Goal: Task Accomplishment & Management: Use online tool/utility

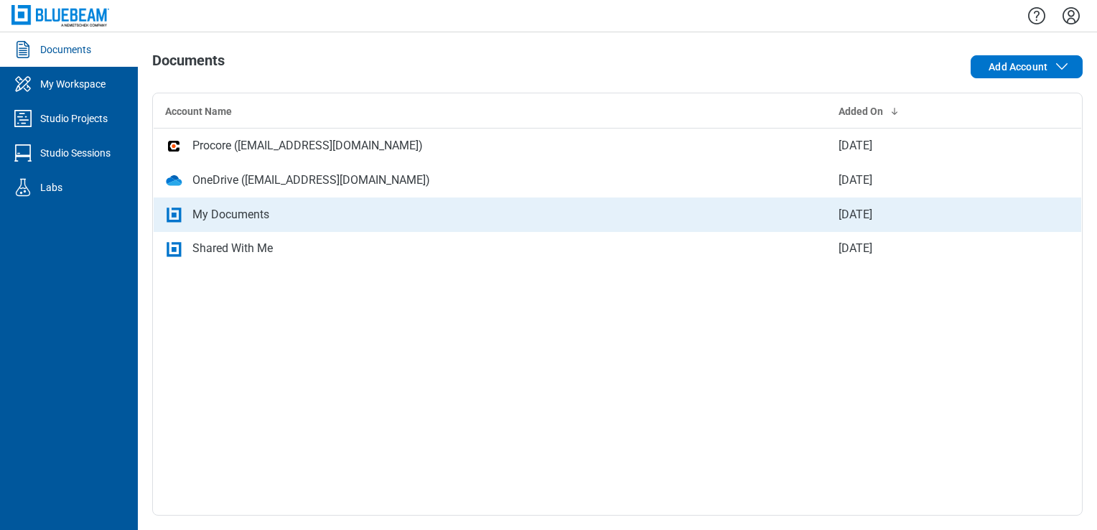
click at [227, 211] on div "My Documents" at bounding box center [230, 214] width 77 height 17
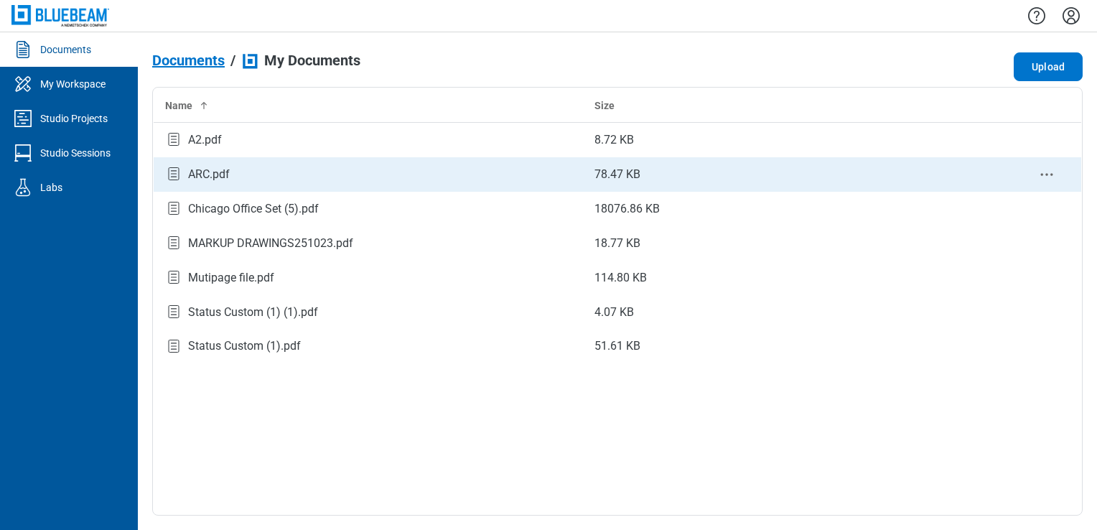
click at [294, 176] on div "ARC.pdf" at bounding box center [368, 173] width 406 height 19
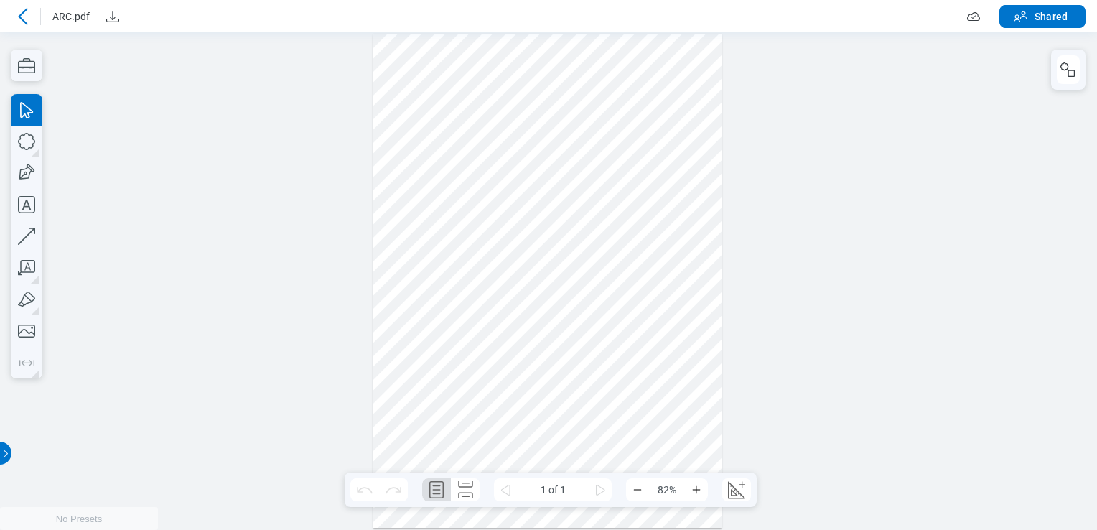
click at [531, 339] on div at bounding box center [547, 280] width 349 height 493
click at [518, 273] on div at bounding box center [547, 280] width 349 height 493
click at [483, 190] on div at bounding box center [547, 280] width 349 height 493
click at [1077, 70] on button "button" at bounding box center [1068, 69] width 23 height 29
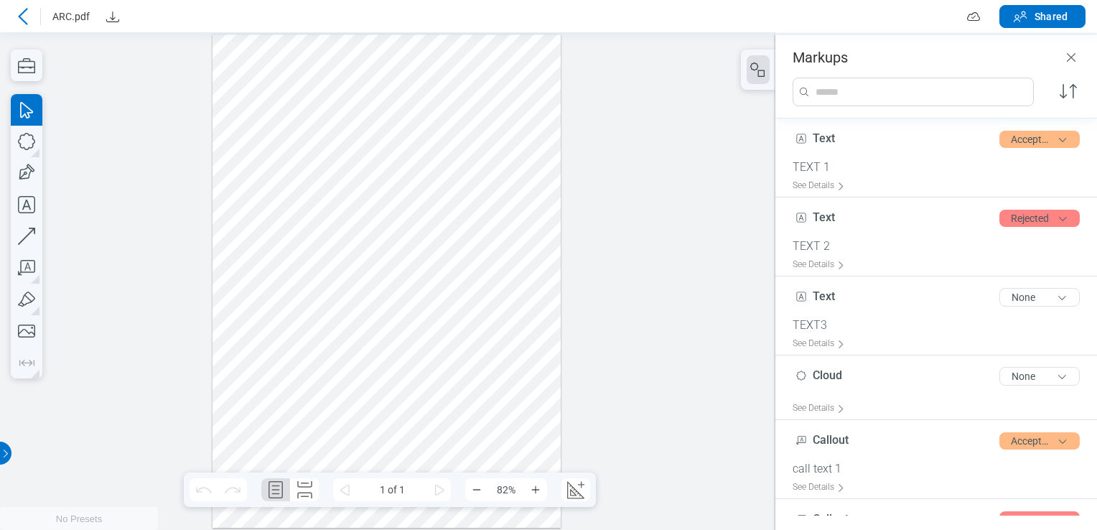
drag, startPoint x: 488, startPoint y: 344, endPoint x: 228, endPoint y: 205, distance: 294.8
click at [228, 205] on div at bounding box center [386, 280] width 349 height 493
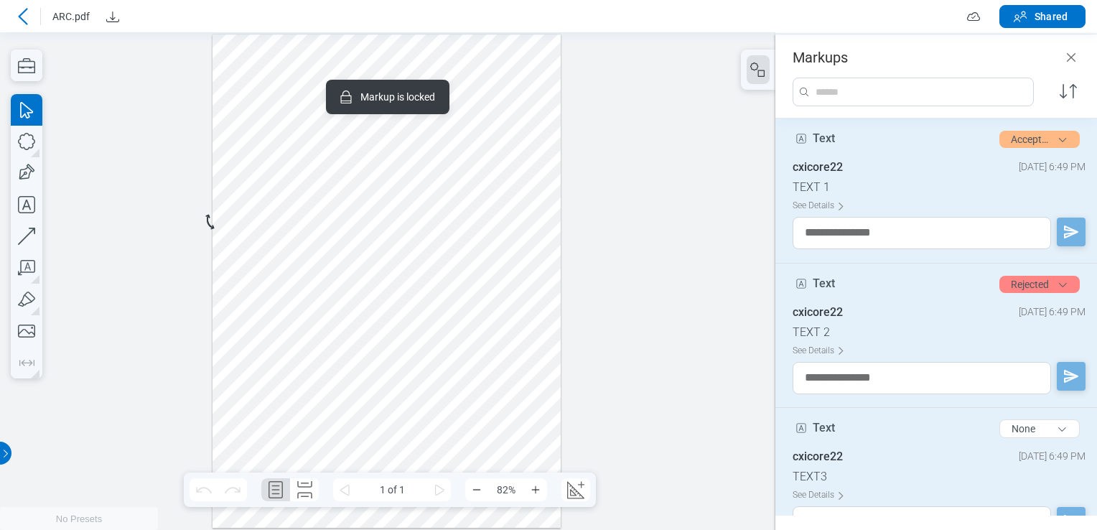
drag, startPoint x: 323, startPoint y: 194, endPoint x: 302, endPoint y: 186, distance: 22.9
click at [322, 191] on div at bounding box center [386, 280] width 349 height 493
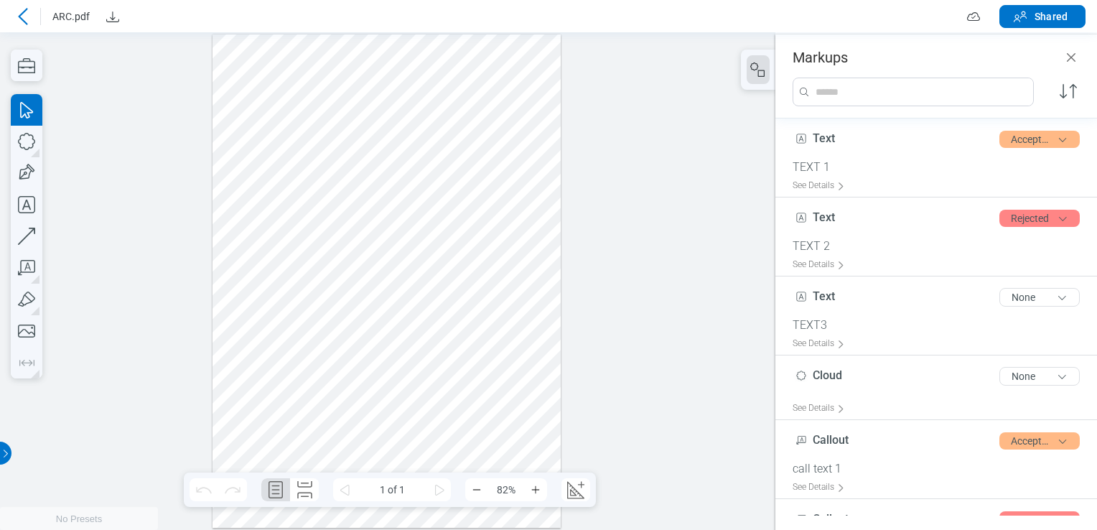
drag, startPoint x: 239, startPoint y: 184, endPoint x: 365, endPoint y: 337, distance: 198.4
click at [365, 337] on div at bounding box center [386, 280] width 349 height 493
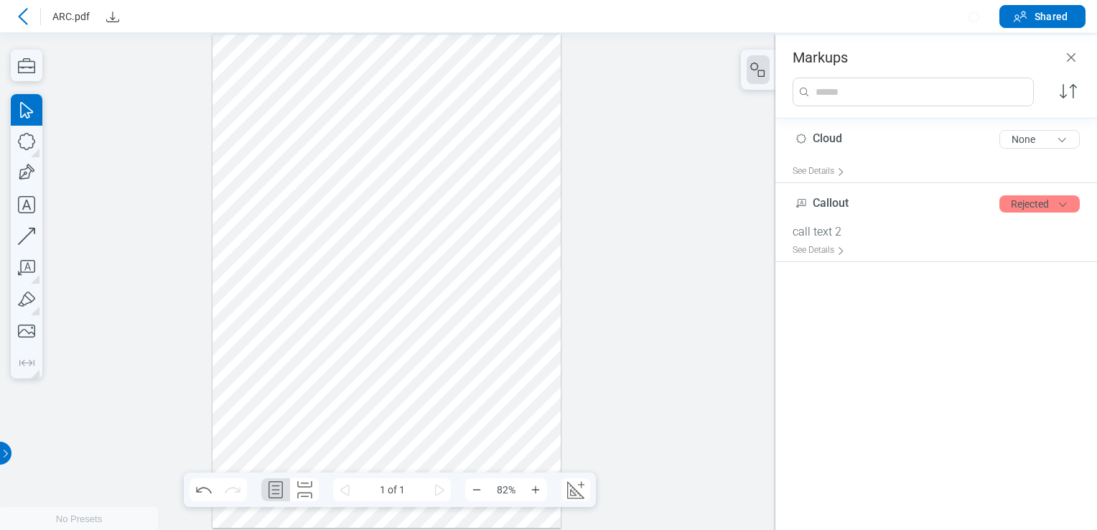
drag, startPoint x: 471, startPoint y: 363, endPoint x: 419, endPoint y: 269, distance: 107.3
click at [419, 269] on div at bounding box center [386, 280] width 349 height 493
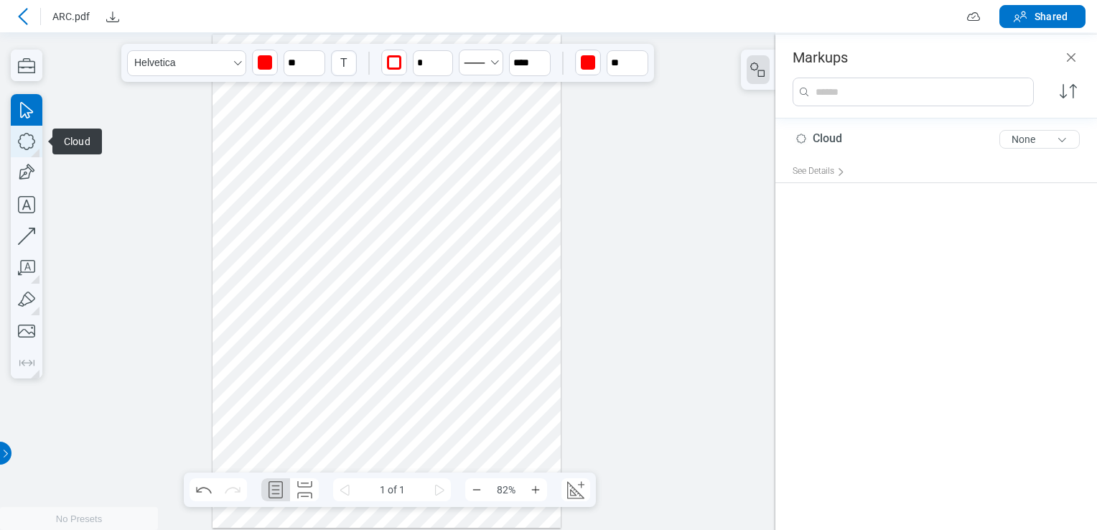
click at [29, 152] on icon "button" at bounding box center [27, 142] width 32 height 32
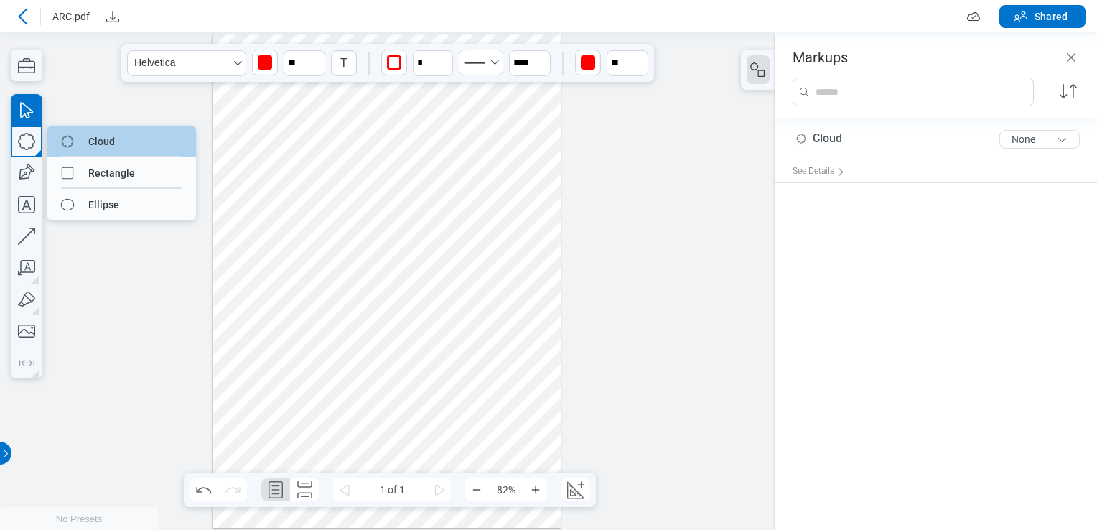
drag, startPoint x: 126, startPoint y: 153, endPoint x: 149, endPoint y: 171, distance: 28.6
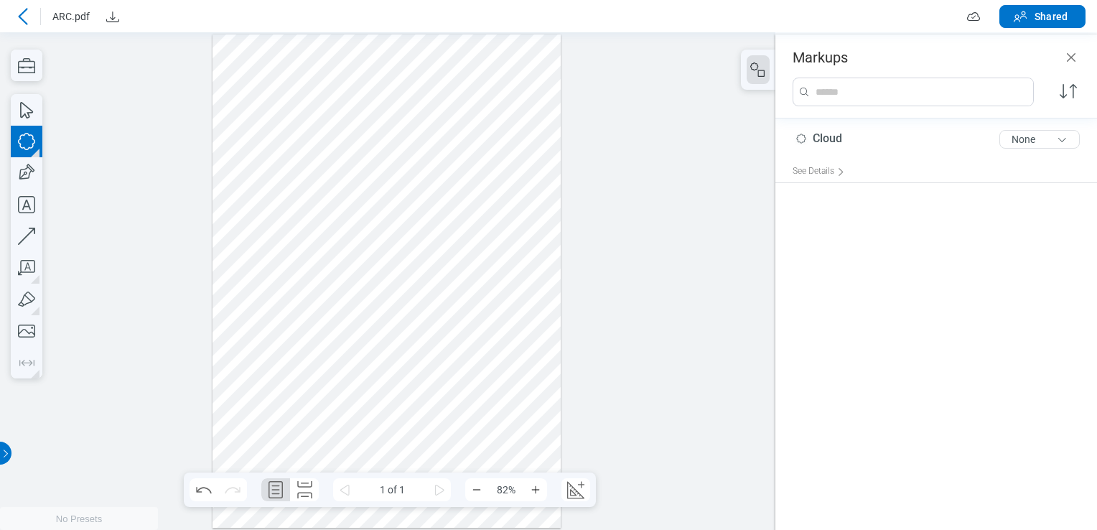
drag, startPoint x: 239, startPoint y: 268, endPoint x: 213, endPoint y: 261, distance: 26.8
click at [306, 334] on div at bounding box center [386, 280] width 349 height 493
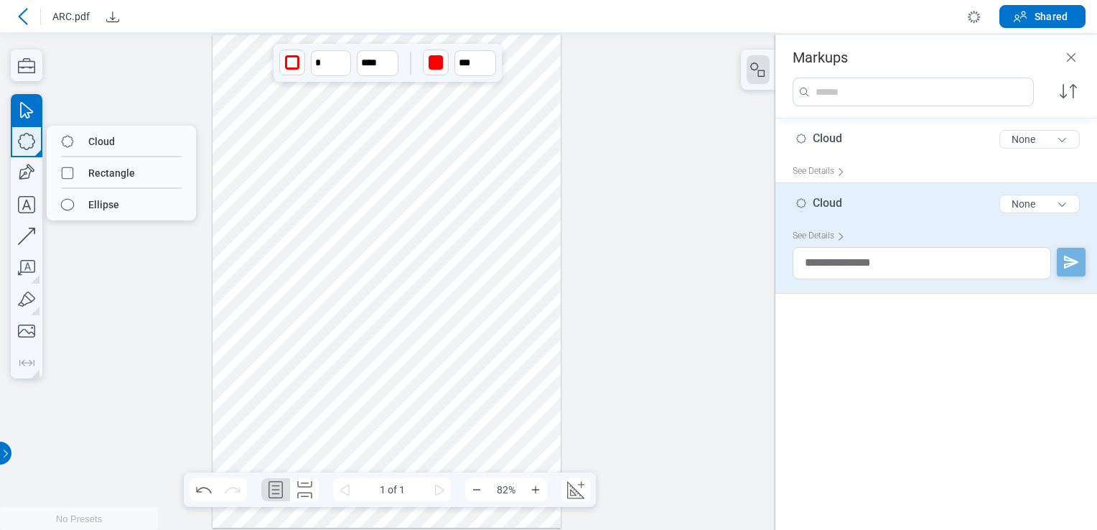
click at [24, 132] on icon "button" at bounding box center [27, 142] width 32 height 32
drag, startPoint x: 75, startPoint y: 167, endPoint x: 169, endPoint y: 175, distance: 94.4
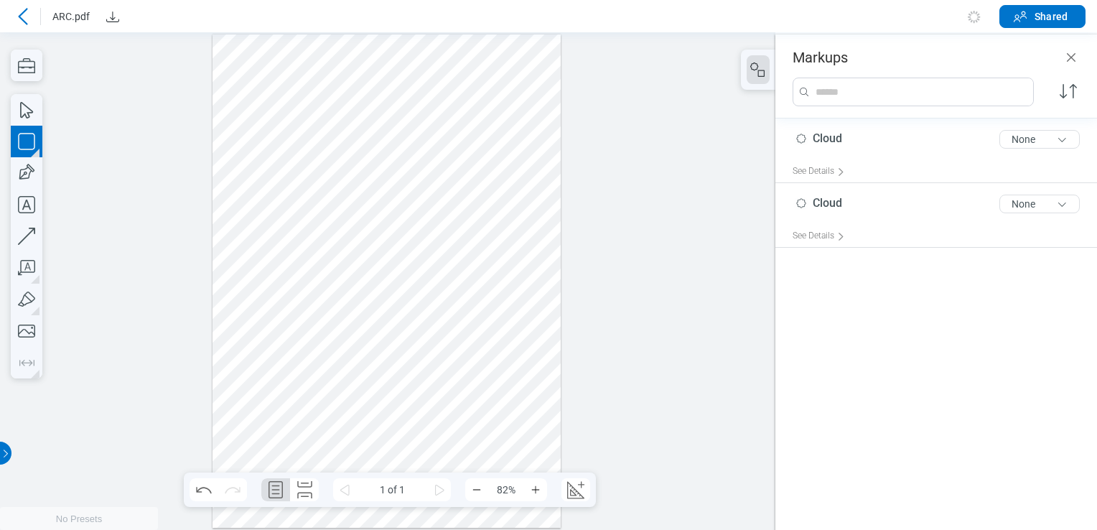
drag, startPoint x: 318, startPoint y: 262, endPoint x: 419, endPoint y: 334, distance: 124.1
click at [383, 354] on div at bounding box center [386, 280] width 349 height 493
drag, startPoint x: 421, startPoint y: 333, endPoint x: 215, endPoint y: 243, distance: 224.1
click at [215, 243] on div at bounding box center [386, 280] width 349 height 493
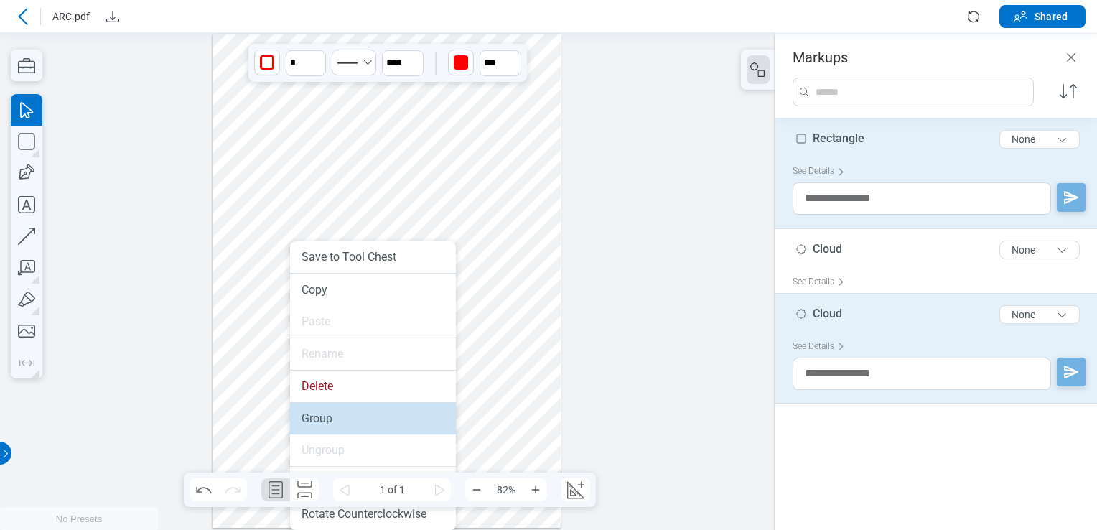
click at [329, 413] on li "Group" at bounding box center [373, 419] width 166 height 32
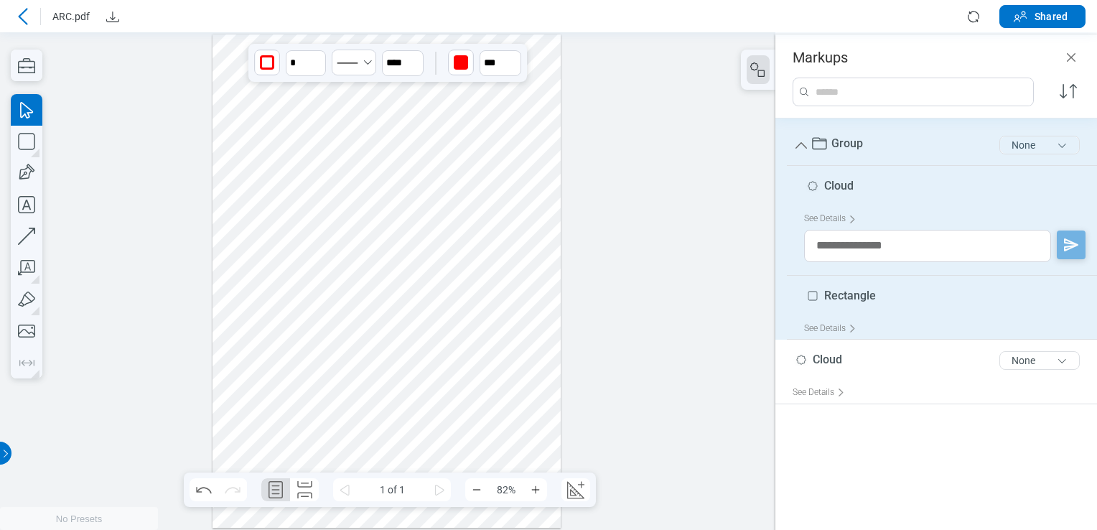
click at [1040, 147] on button "None" at bounding box center [1039, 145] width 80 height 19
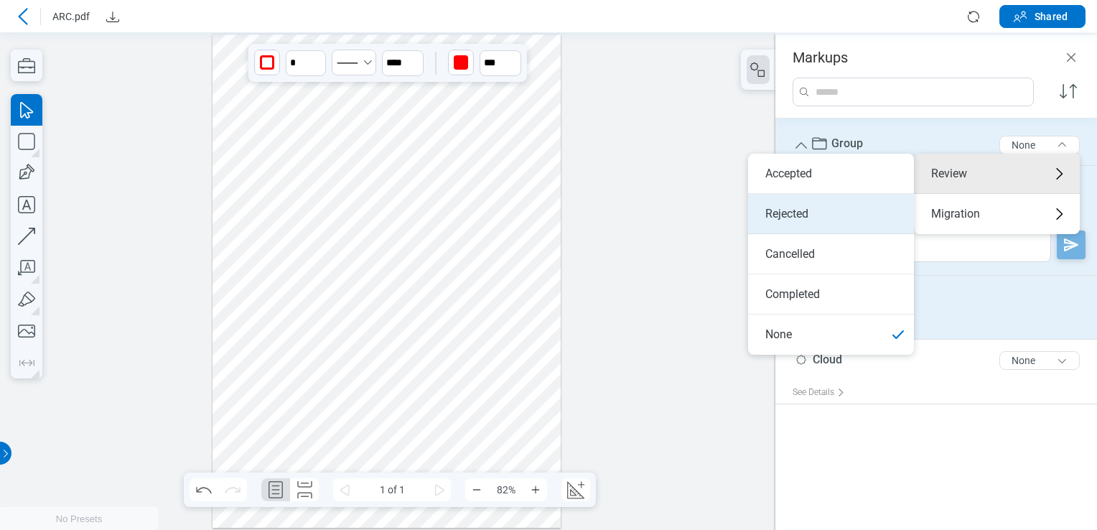
click at [833, 210] on li "Rejected" at bounding box center [831, 214] width 166 height 40
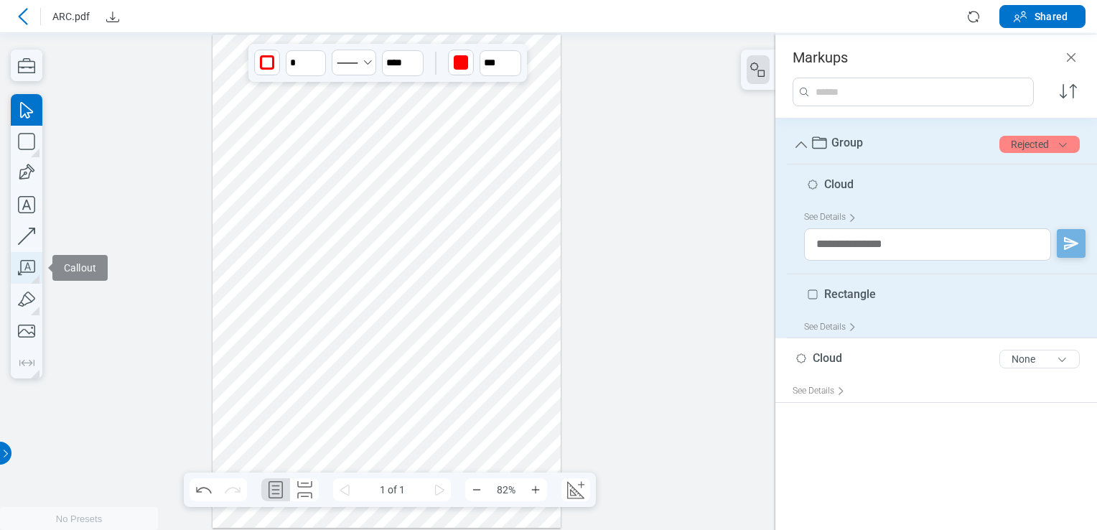
click at [27, 280] on icon "button" at bounding box center [27, 268] width 32 height 32
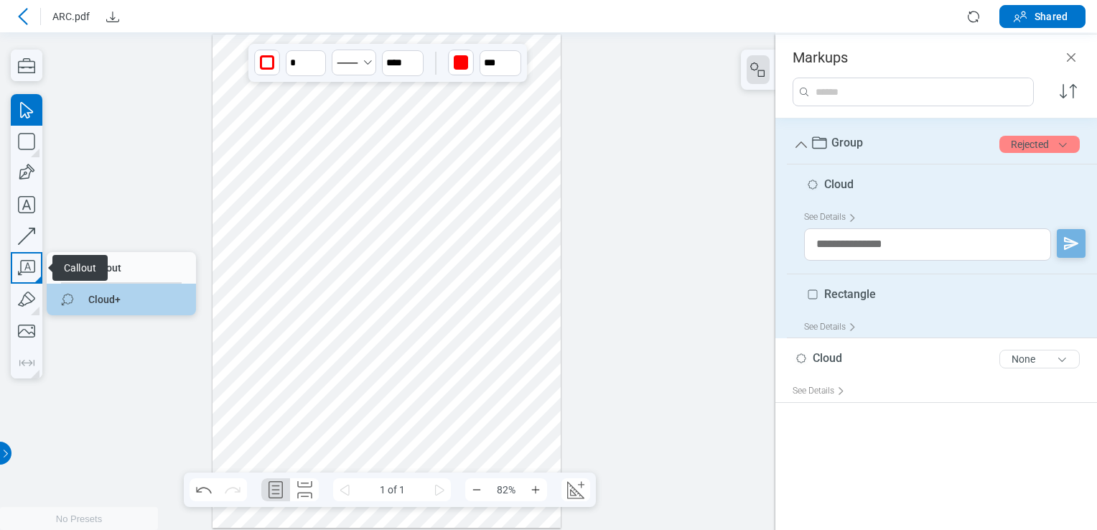
drag, startPoint x: 118, startPoint y: 256, endPoint x: 89, endPoint y: 298, distance: 50.6
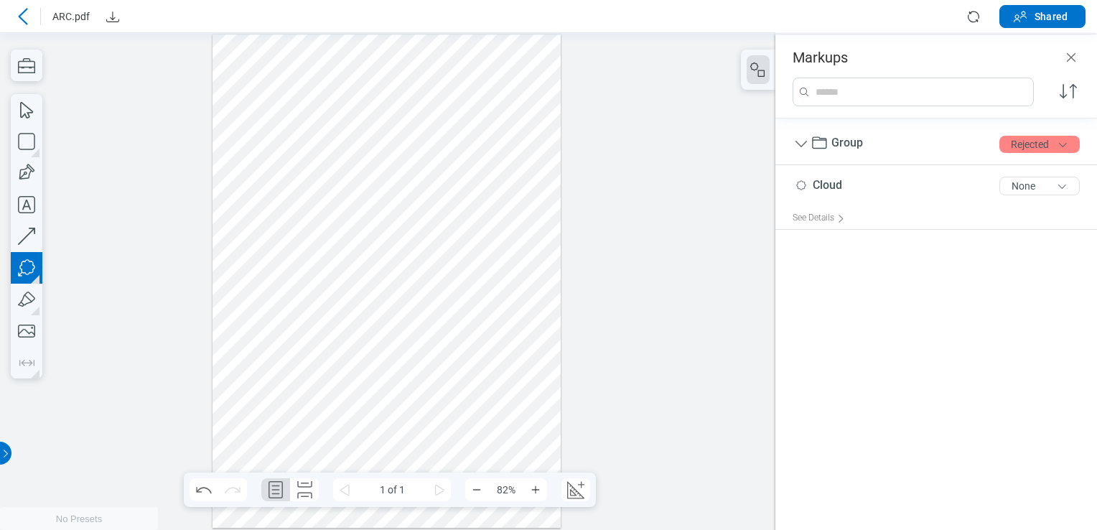
drag, startPoint x: 425, startPoint y: 238, endPoint x: 459, endPoint y: 267, distance: 45.3
click at [459, 267] on div at bounding box center [386, 280] width 349 height 493
click at [462, 315] on div at bounding box center [386, 280] width 349 height 493
click at [517, 269] on div at bounding box center [386, 280] width 349 height 493
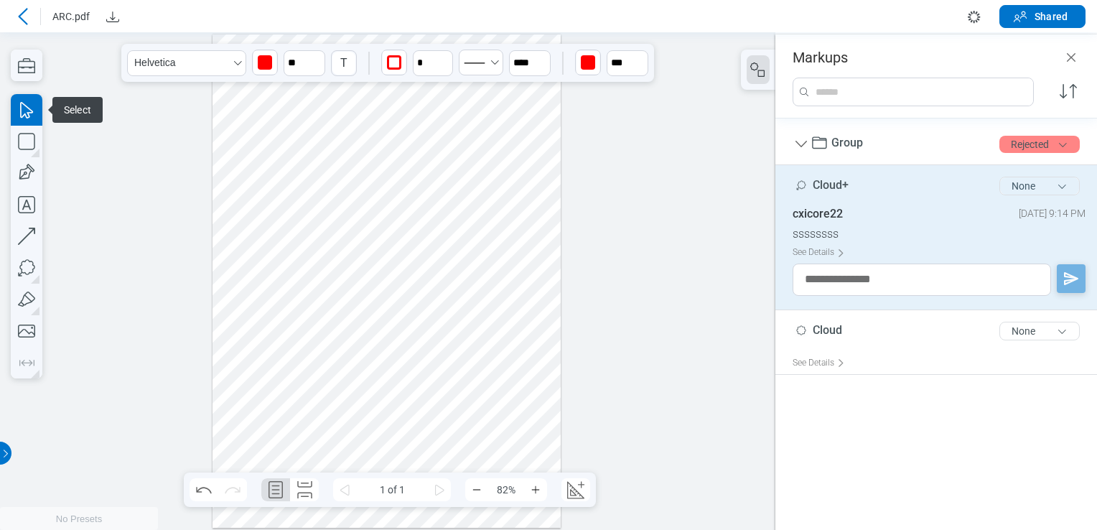
click at [1057, 190] on button "None" at bounding box center [1039, 186] width 80 height 19
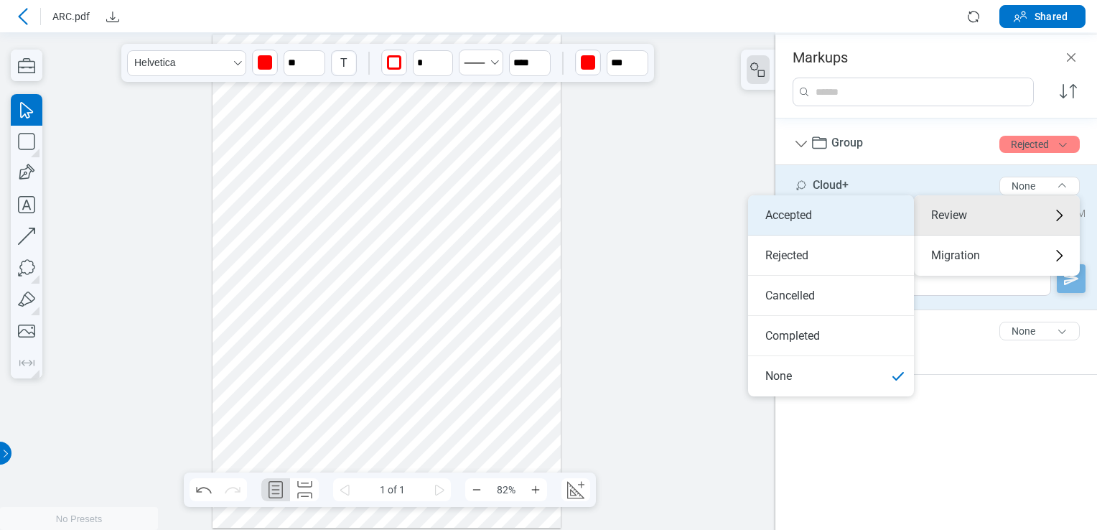
click at [855, 219] on li "Accepted" at bounding box center [831, 215] width 166 height 40
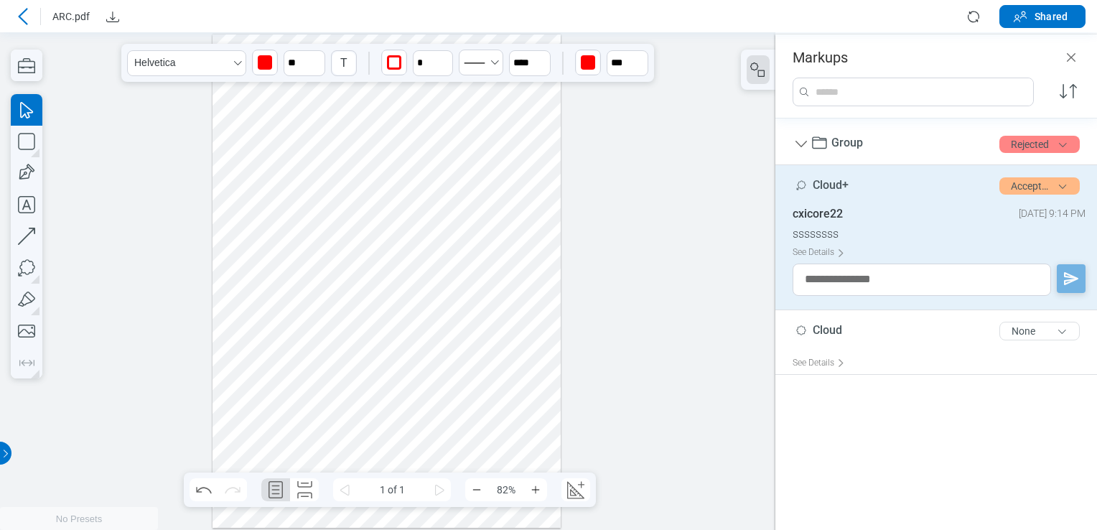
click at [566, 219] on div at bounding box center [387, 280] width 775 height 497
click at [506, 167] on div at bounding box center [386, 280] width 349 height 493
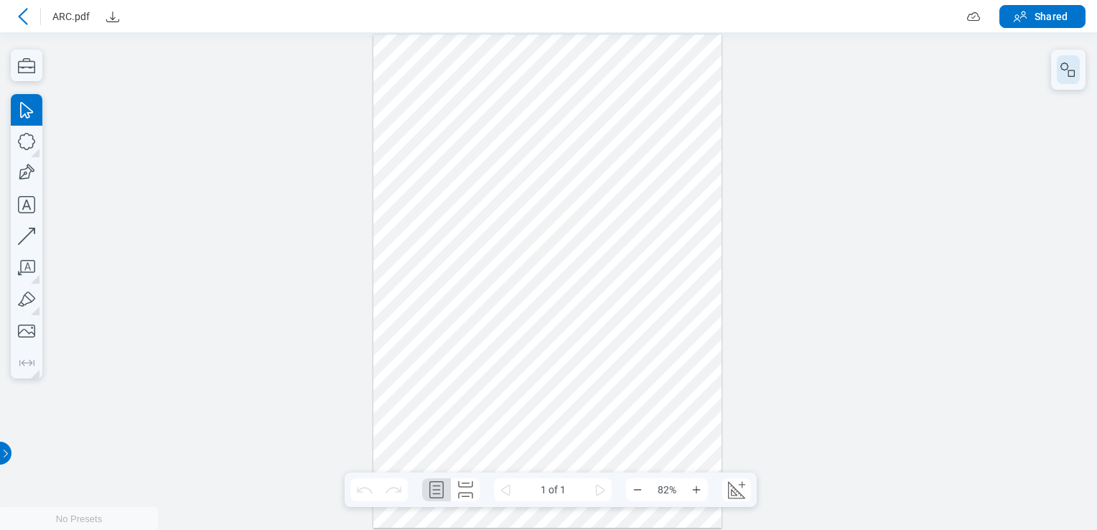
click at [1067, 61] on icon "button" at bounding box center [1068, 69] width 17 height 17
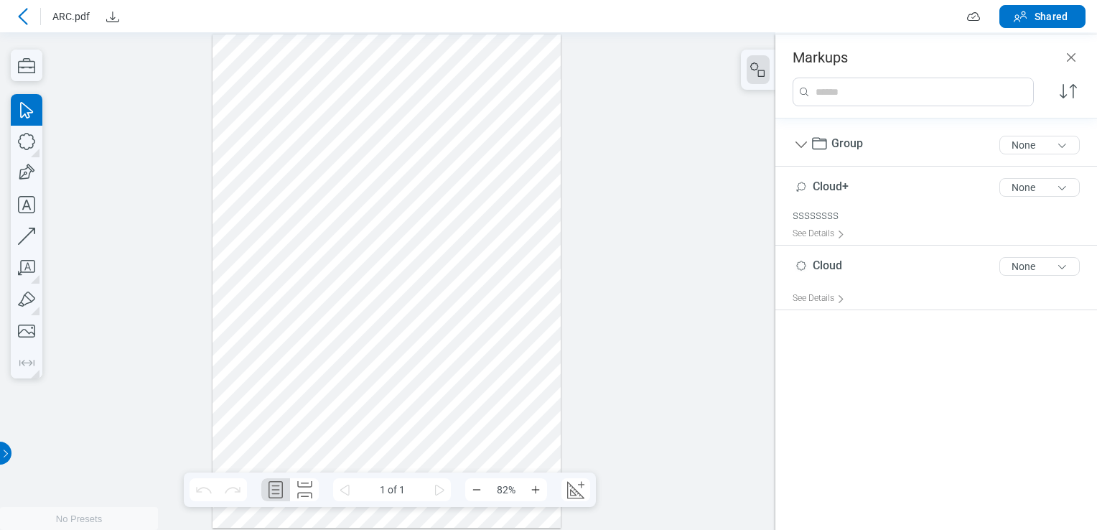
drag, startPoint x: 250, startPoint y: 89, endPoint x: 118, endPoint y: 55, distance: 136.3
click at [249, 89] on div at bounding box center [386, 280] width 349 height 493
click at [324, 266] on div at bounding box center [386, 280] width 349 height 493
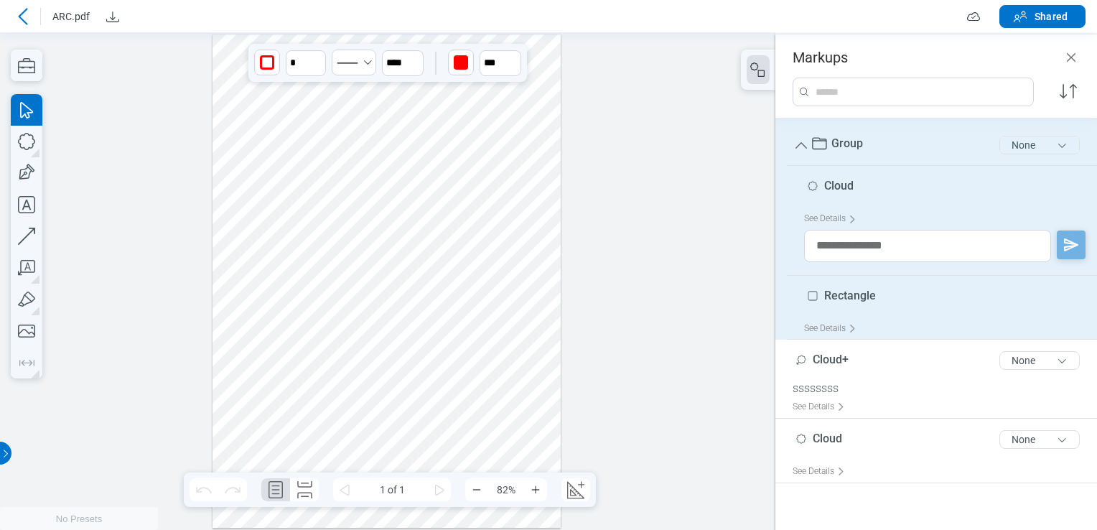
click at [1047, 146] on button "None" at bounding box center [1039, 145] width 80 height 19
click at [1039, 163] on div "Review" at bounding box center [997, 174] width 166 height 40
click at [27, 16] on icon at bounding box center [22, 16] width 17 height 17
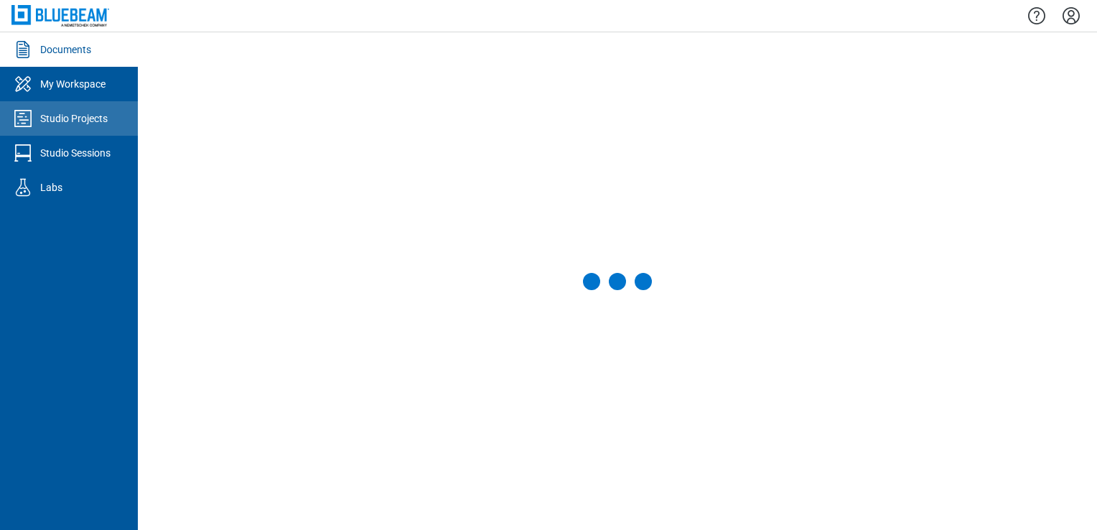
click at [92, 128] on link "Studio Projects" at bounding box center [69, 118] width 138 height 34
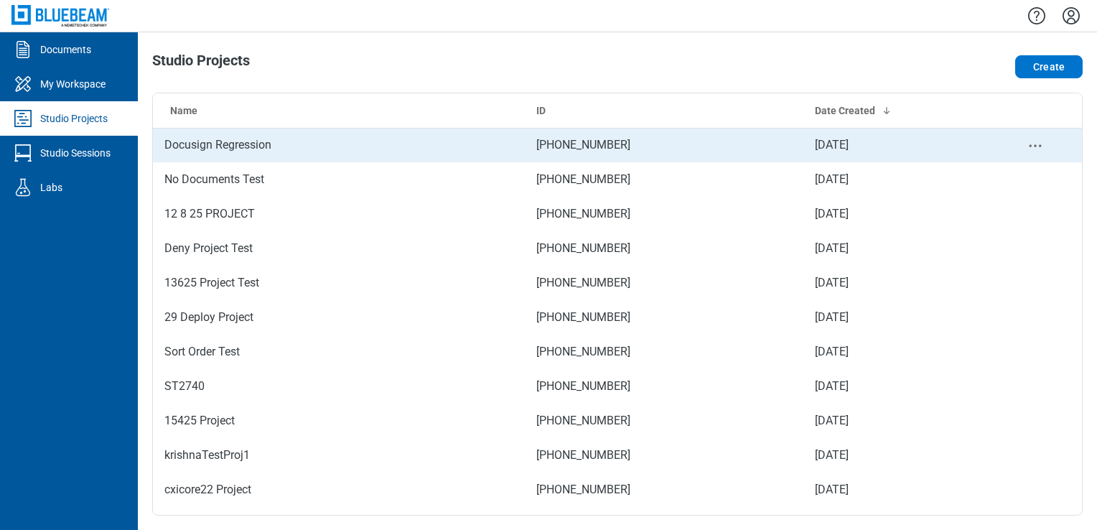
click at [194, 151] on td "Docusign Regression" at bounding box center [339, 145] width 372 height 34
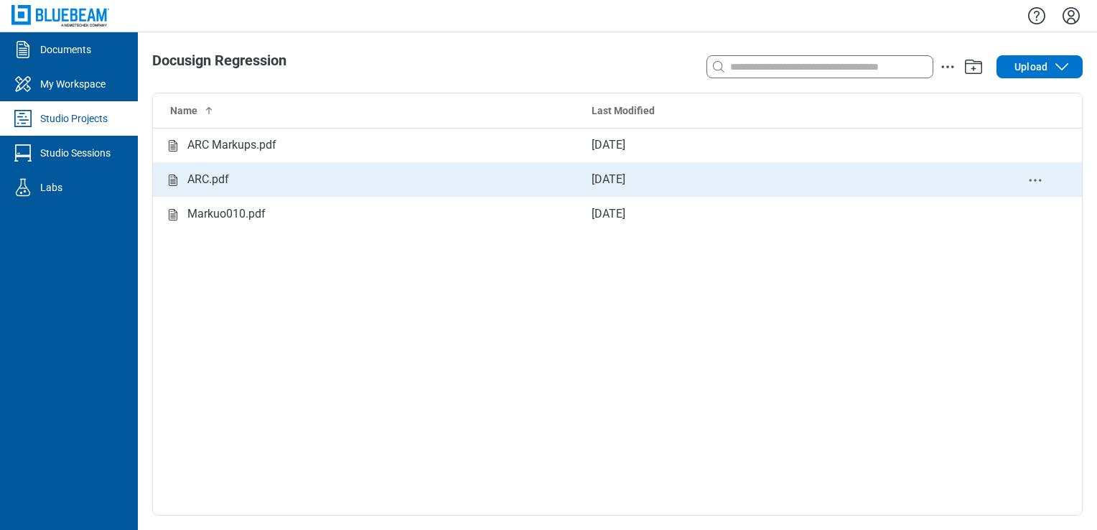
click at [405, 186] on div "ARC.pdf" at bounding box center [366, 180] width 404 height 18
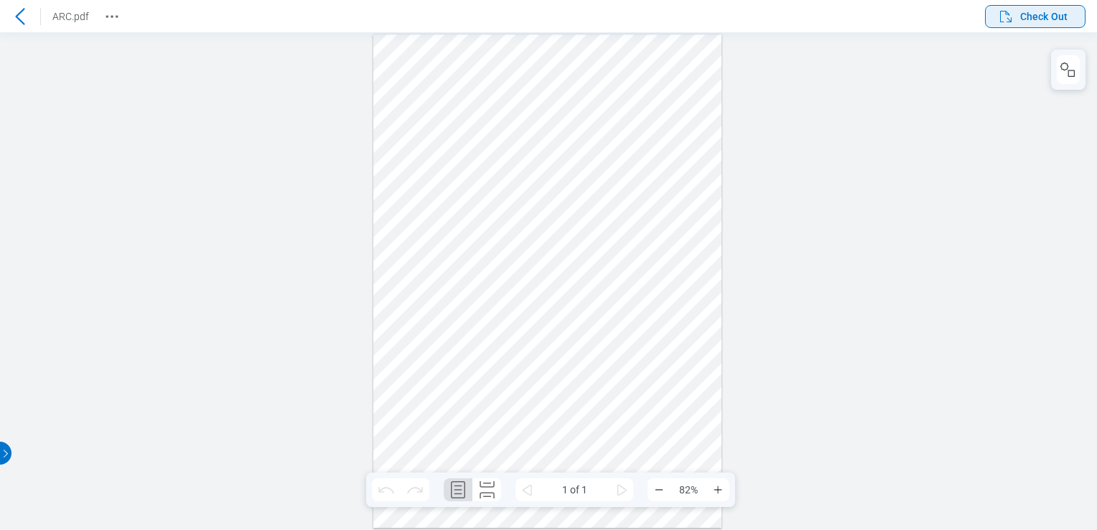
click at [1014, 14] on icon "button" at bounding box center [1005, 16] width 17 height 17
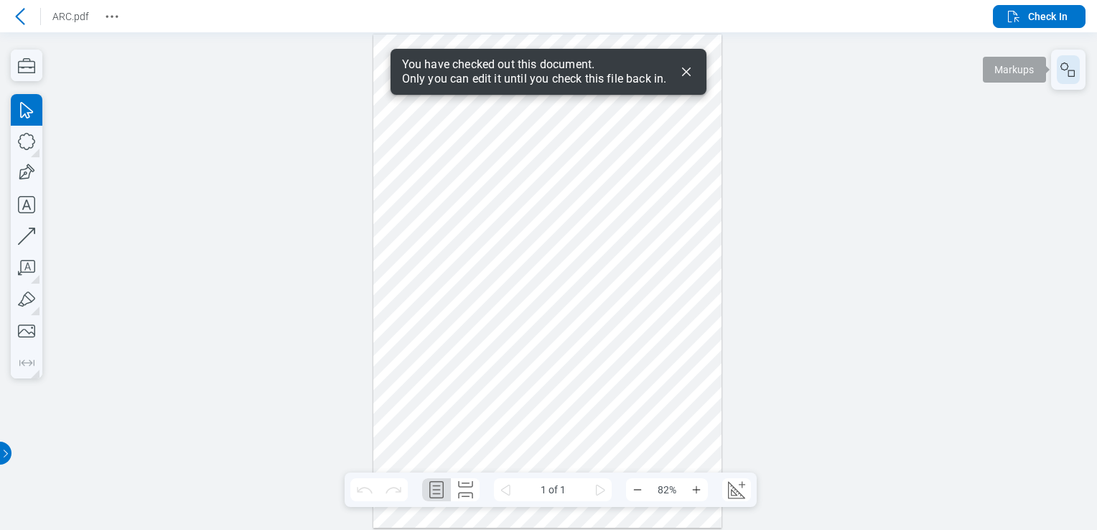
click at [1060, 65] on icon "button" at bounding box center [1064, 66] width 8 height 8
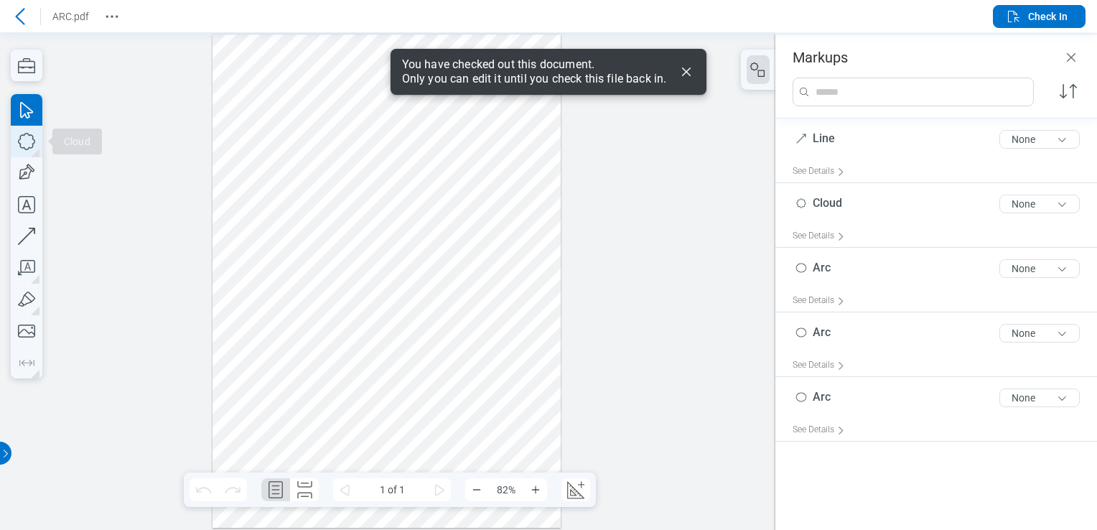
click at [20, 141] on icon "button" at bounding box center [27, 142] width 32 height 32
drag, startPoint x: 240, startPoint y: 382, endPoint x: 286, endPoint y: 426, distance: 63.5
click at [286, 426] on div at bounding box center [386, 280] width 349 height 493
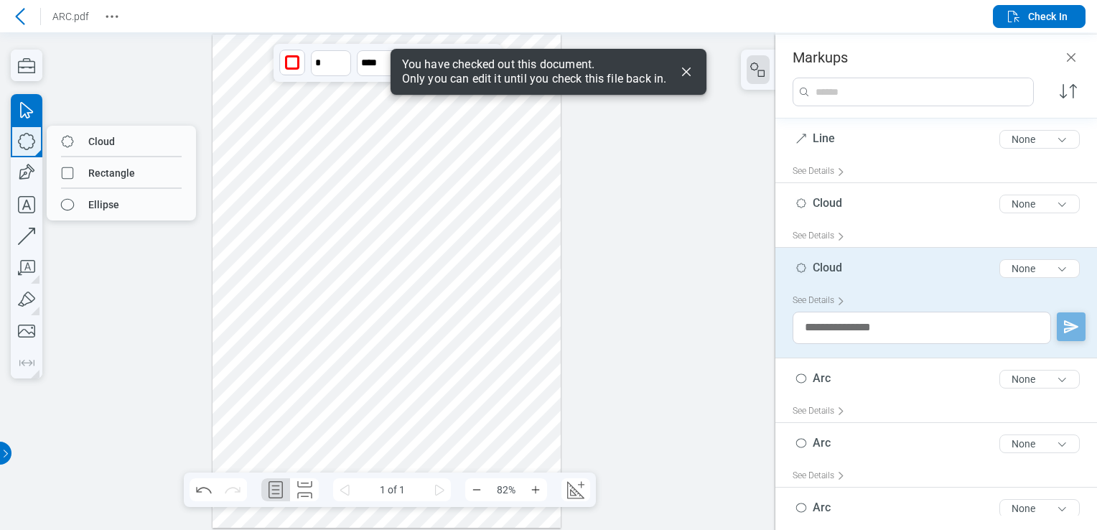
click at [33, 151] on icon "button" at bounding box center [27, 142] width 32 height 32
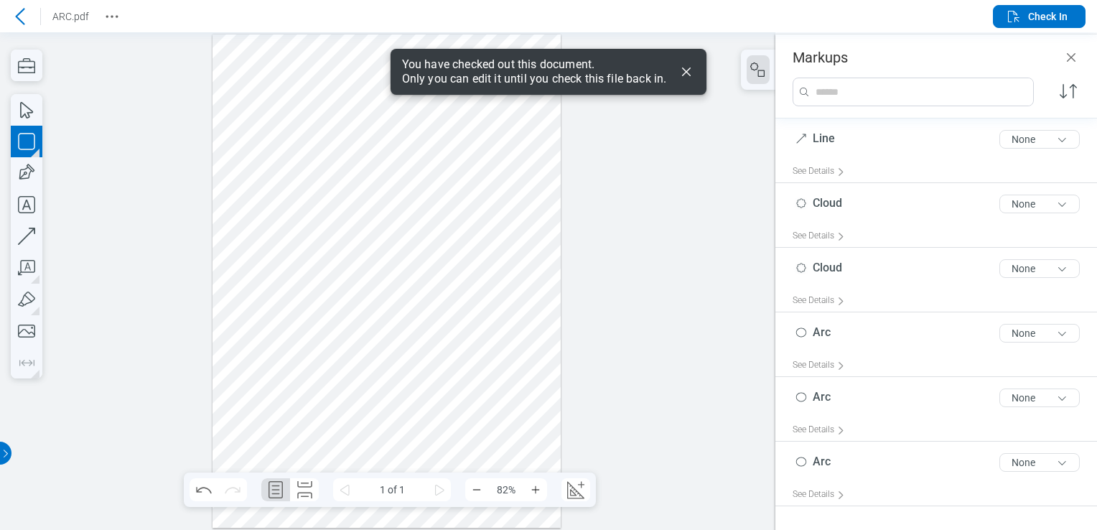
drag, startPoint x: 307, startPoint y: 378, endPoint x: 345, endPoint y: 427, distance: 62.5
click at [345, 427] on div at bounding box center [386, 280] width 349 height 493
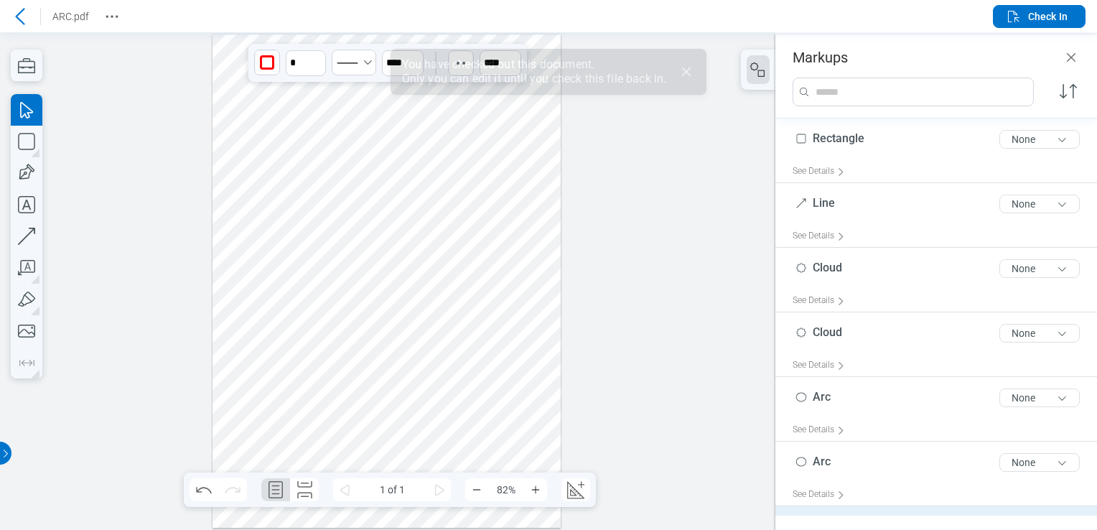
scroll to position [100, 0]
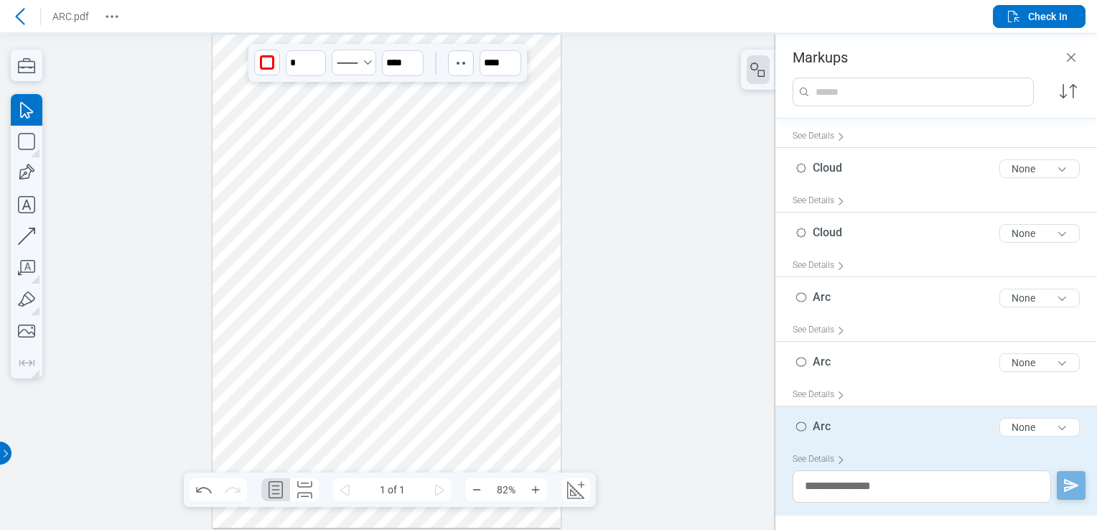
drag, startPoint x: 386, startPoint y: 425, endPoint x: 373, endPoint y: 277, distance: 148.5
click at [373, 278] on div at bounding box center [386, 280] width 349 height 493
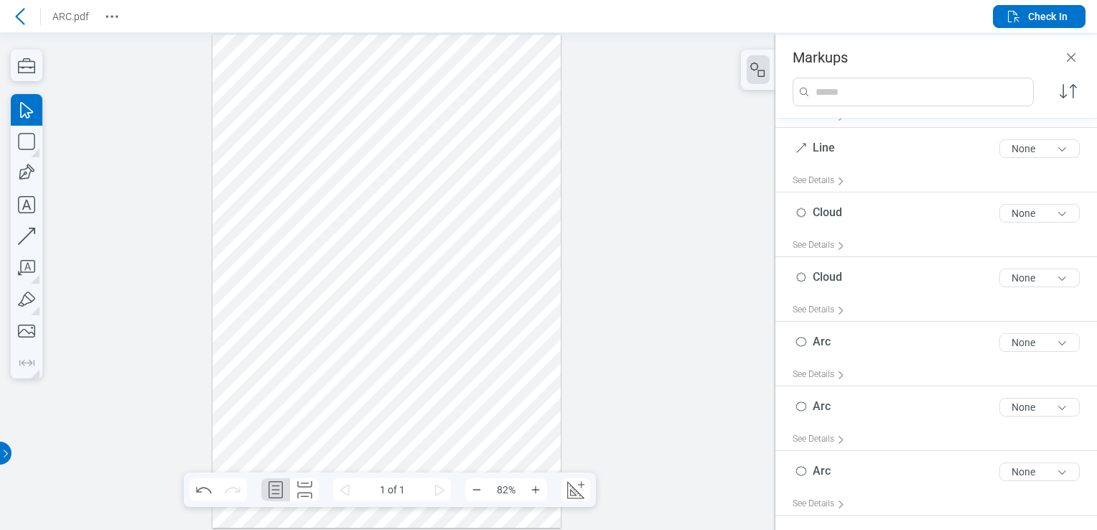
click at [405, 443] on div at bounding box center [386, 280] width 349 height 493
drag, startPoint x: 388, startPoint y: 419, endPoint x: 248, endPoint y: 374, distance: 146.4
click at [248, 374] on div at bounding box center [386, 280] width 349 height 493
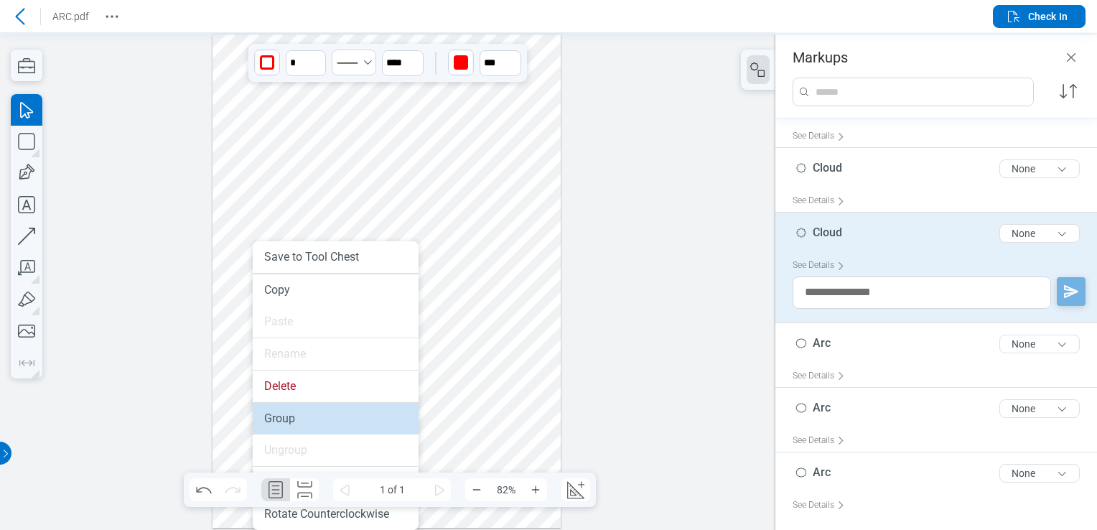
click at [272, 408] on li "Group" at bounding box center [336, 419] width 166 height 32
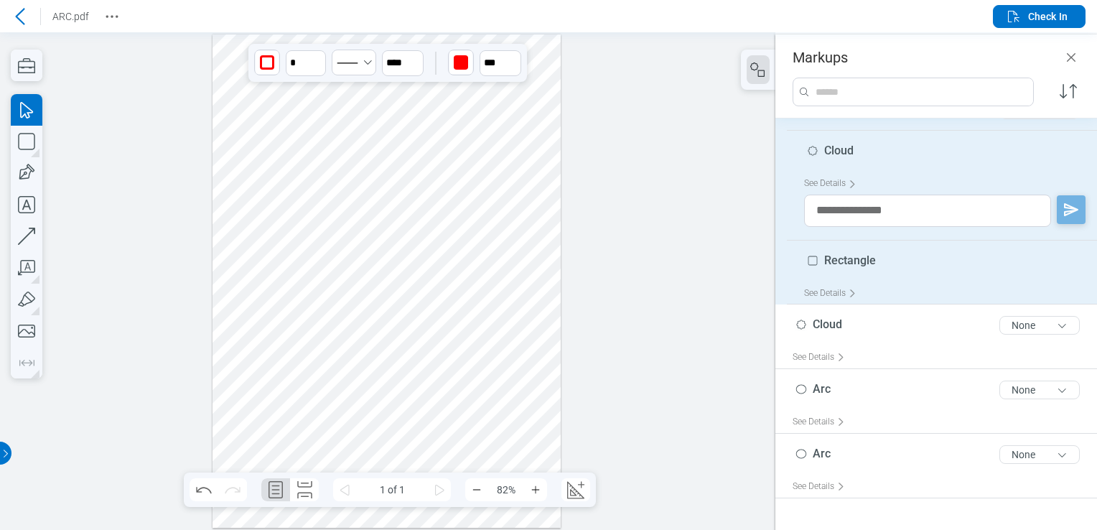
scroll to position [65, 0]
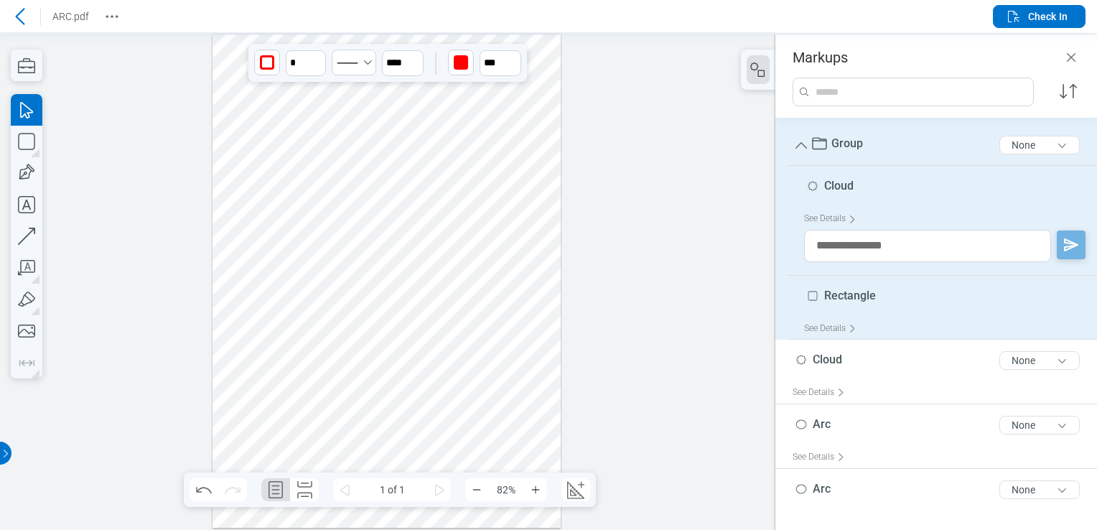
drag, startPoint x: 272, startPoint y: 441, endPoint x: 264, endPoint y: 322, distance: 119.4
click at [264, 322] on div at bounding box center [386, 280] width 349 height 493
click at [538, 219] on div at bounding box center [386, 280] width 349 height 493
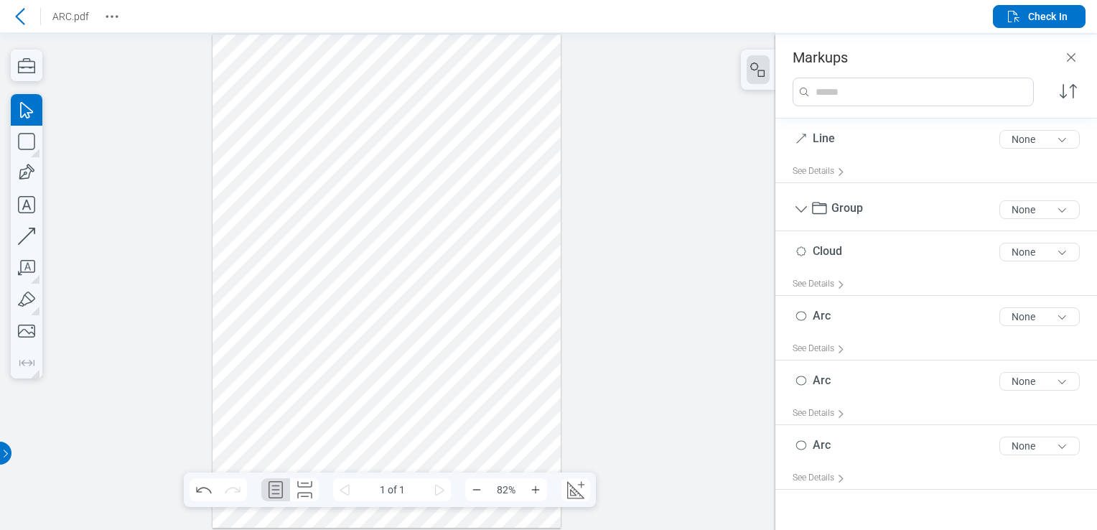
scroll to position [0, 0]
click at [235, 307] on div at bounding box center [386, 280] width 349 height 493
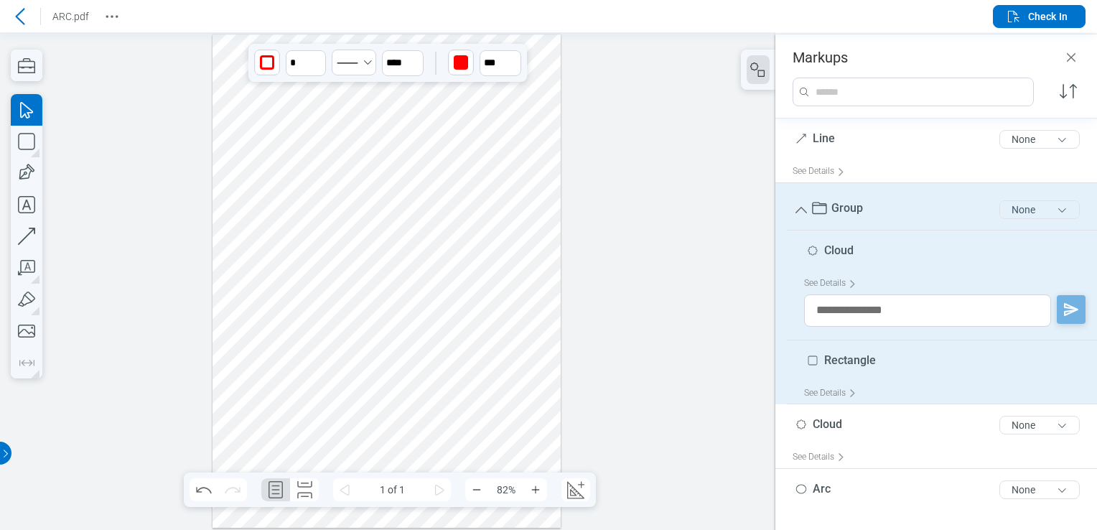
click at [1002, 216] on button "None" at bounding box center [1039, 209] width 80 height 19
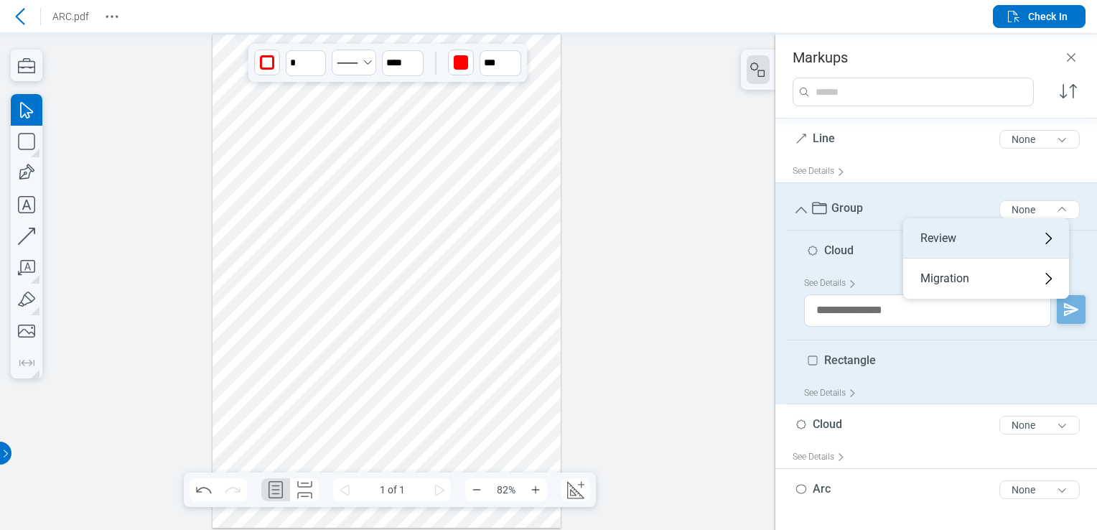
click at [994, 240] on div "Review" at bounding box center [986, 238] width 166 height 40
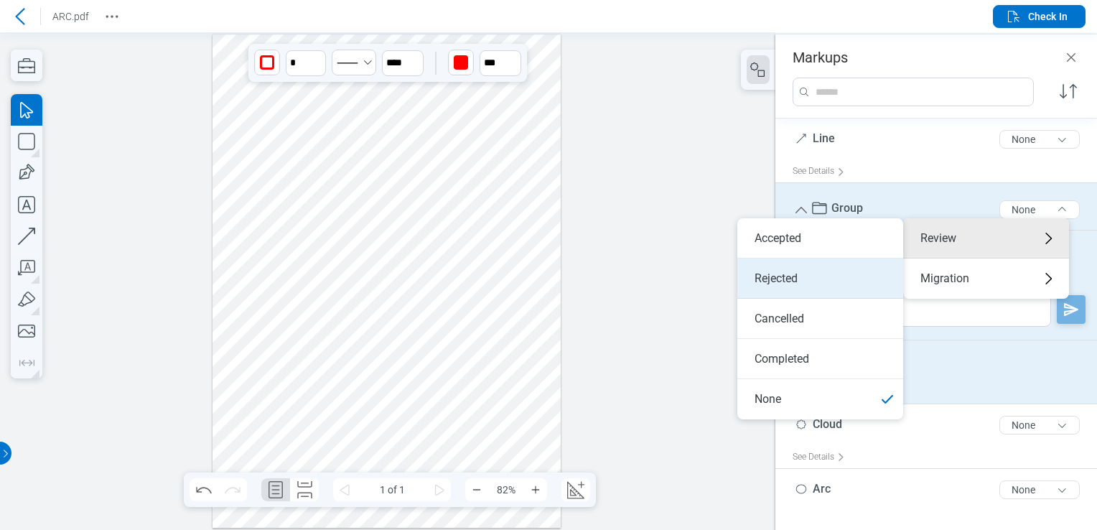
click at [824, 284] on li "Rejected" at bounding box center [820, 278] width 166 height 40
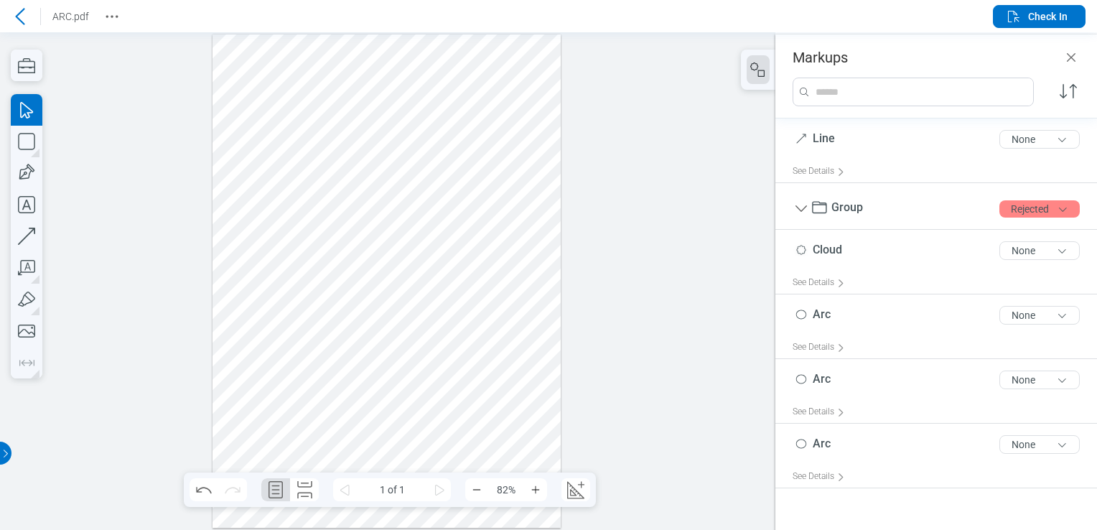
drag, startPoint x: 355, startPoint y: 388, endPoint x: 17, endPoint y: 330, distance: 343.2
click at [355, 388] on div at bounding box center [386, 280] width 349 height 493
click at [27, 268] on icon "button" at bounding box center [27, 268] width 32 height 32
drag, startPoint x: 304, startPoint y: 363, endPoint x: 339, endPoint y: 392, distance: 45.4
click at [339, 392] on div at bounding box center [386, 280] width 349 height 493
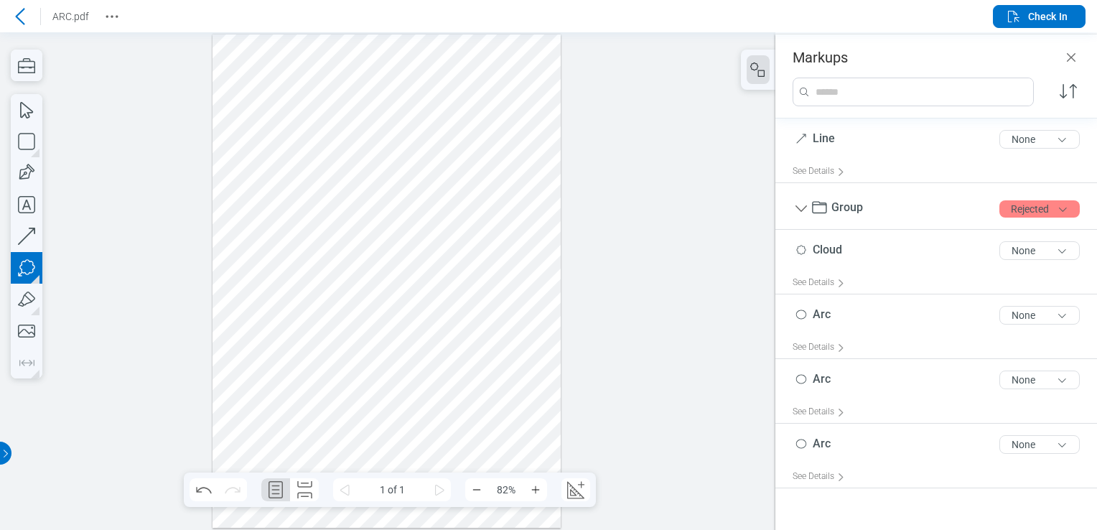
click at [330, 418] on div at bounding box center [386, 280] width 349 height 493
click at [398, 394] on div at bounding box center [386, 280] width 349 height 493
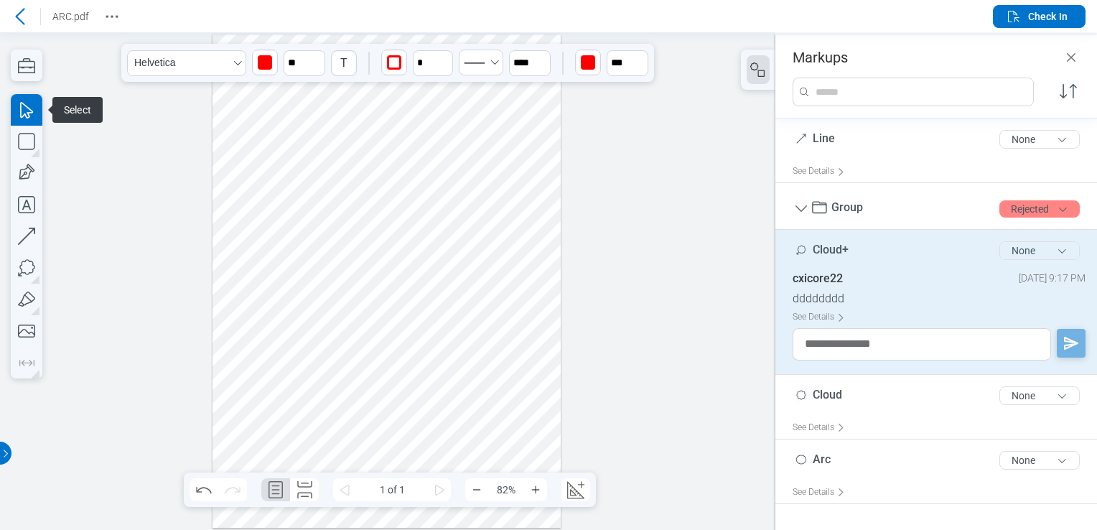
click at [1058, 253] on button "None" at bounding box center [1039, 250] width 80 height 19
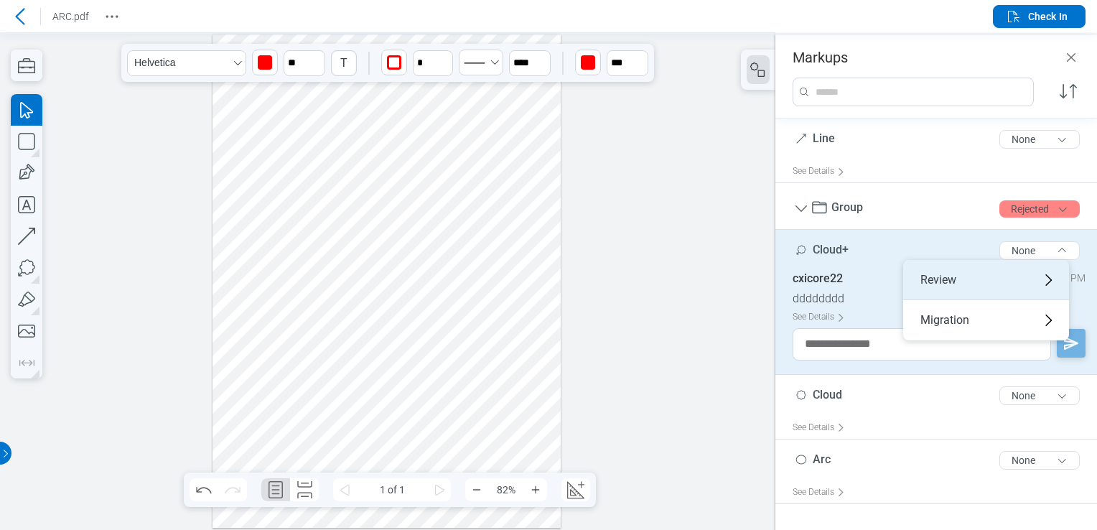
click at [969, 270] on div "Review" at bounding box center [986, 280] width 166 height 40
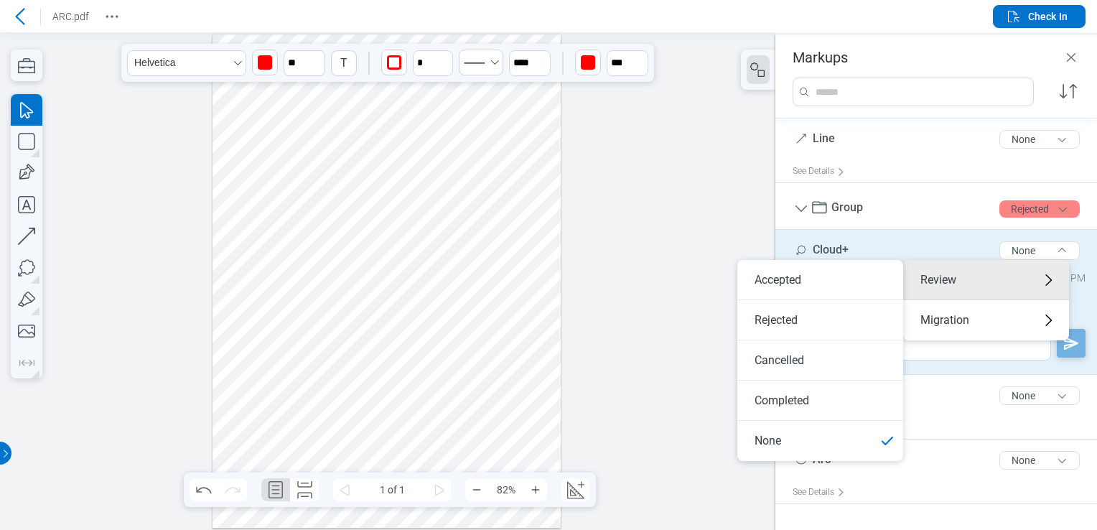
drag, startPoint x: 887, startPoint y: 274, endPoint x: 808, endPoint y: 275, distance: 79.0
click at [887, 275] on li "Accepted" at bounding box center [820, 280] width 166 height 40
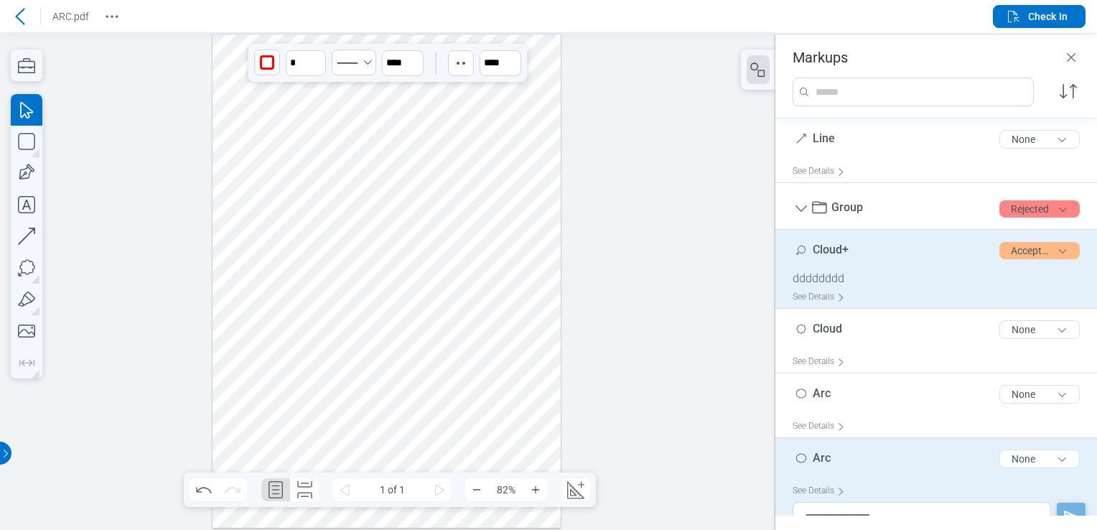
click at [429, 274] on div at bounding box center [386, 280] width 349 height 493
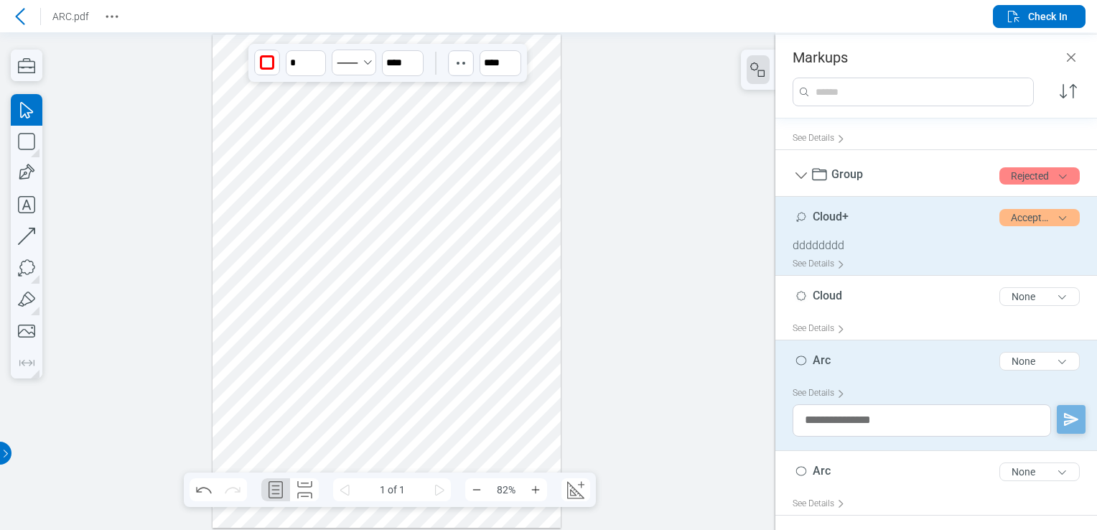
click at [496, 365] on div at bounding box center [386, 280] width 349 height 493
click at [540, 175] on div at bounding box center [386, 280] width 349 height 493
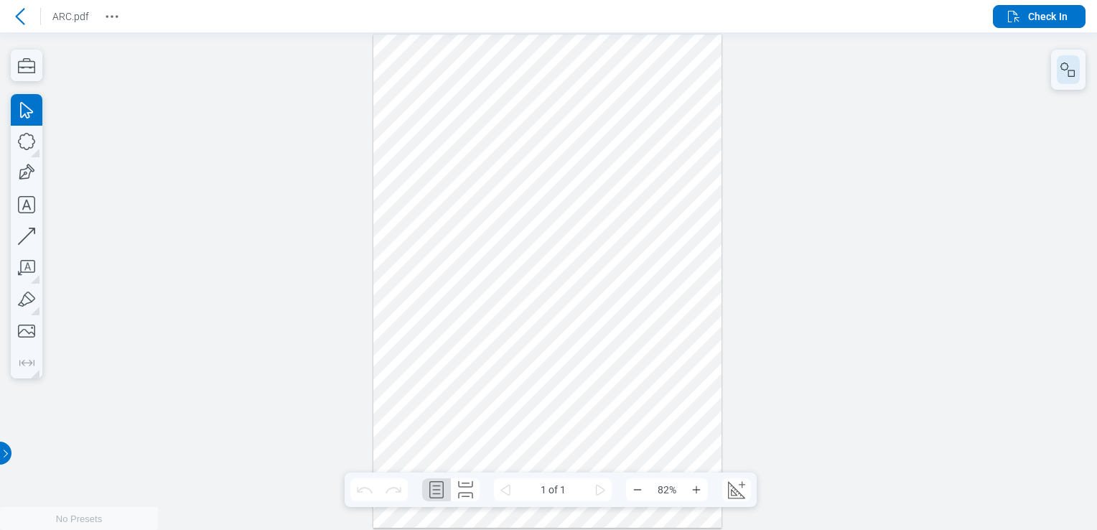
click at [1057, 62] on button "button" at bounding box center [1068, 69] width 23 height 29
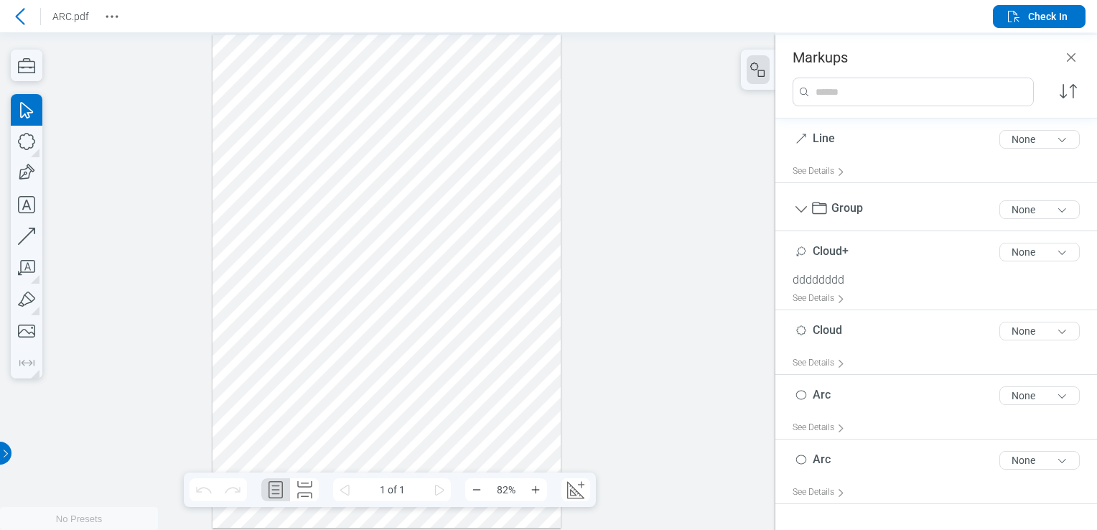
click at [307, 324] on div at bounding box center [386, 280] width 349 height 493
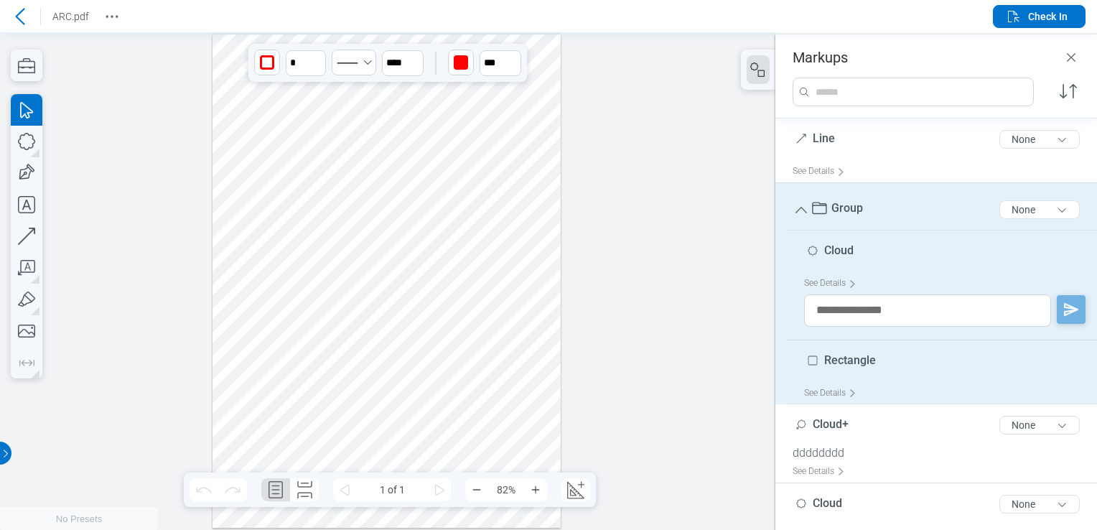
click at [327, 390] on div at bounding box center [386, 280] width 349 height 493
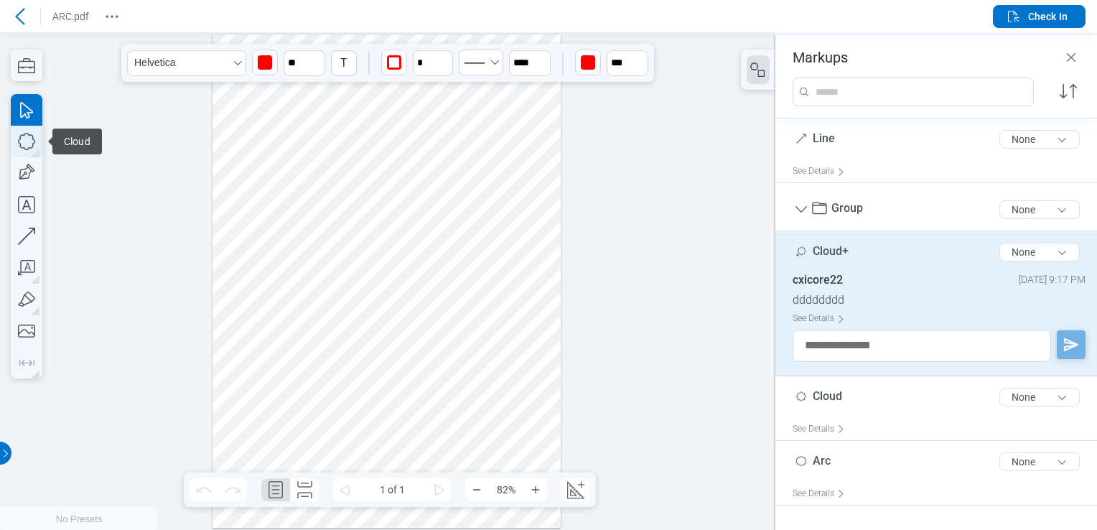
click at [18, 131] on icon "button" at bounding box center [27, 142] width 32 height 32
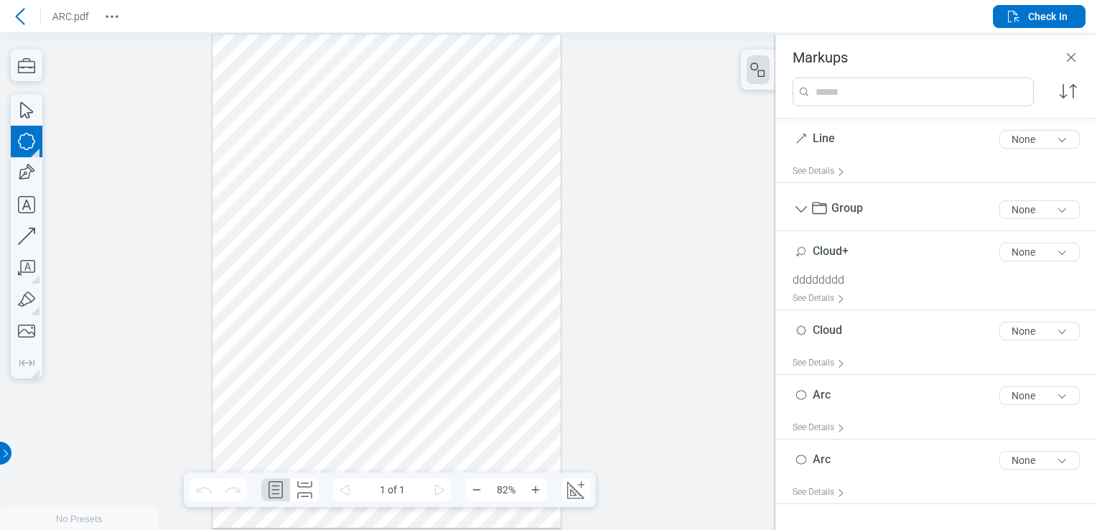
drag, startPoint x: 230, startPoint y: 161, endPoint x: 266, endPoint y: 205, distance: 56.6
click at [266, 205] on div at bounding box center [386, 280] width 349 height 493
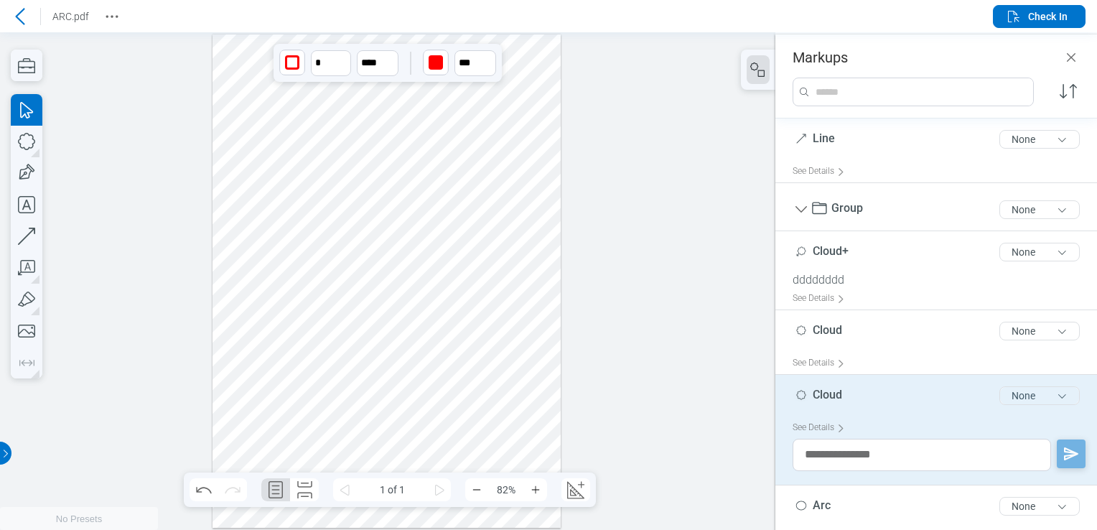
click at [1022, 389] on button "None" at bounding box center [1039, 395] width 80 height 19
click at [940, 413] on div "Review" at bounding box center [986, 424] width 166 height 40
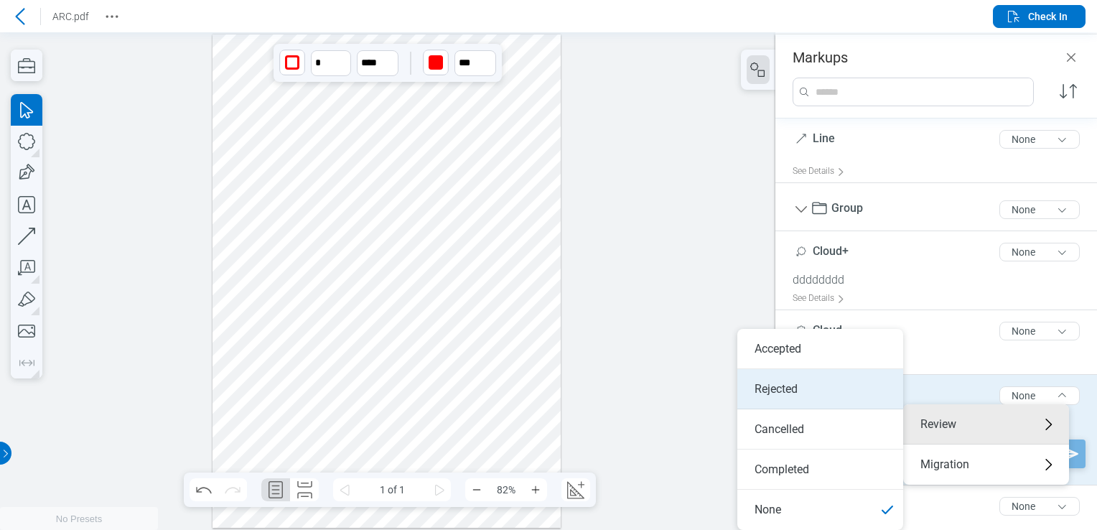
click at [789, 395] on li "Rejected" at bounding box center [820, 389] width 166 height 40
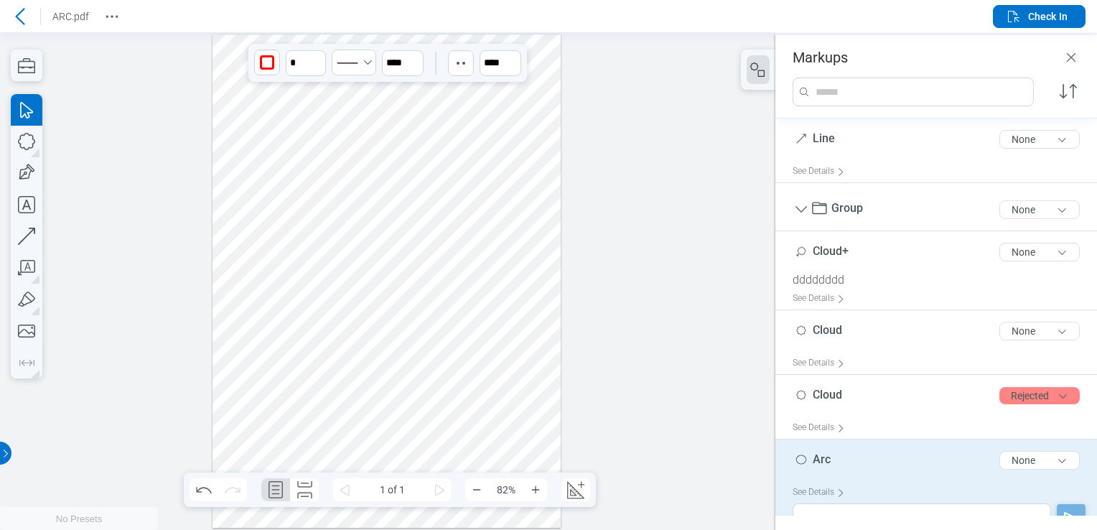
scroll to position [34, 0]
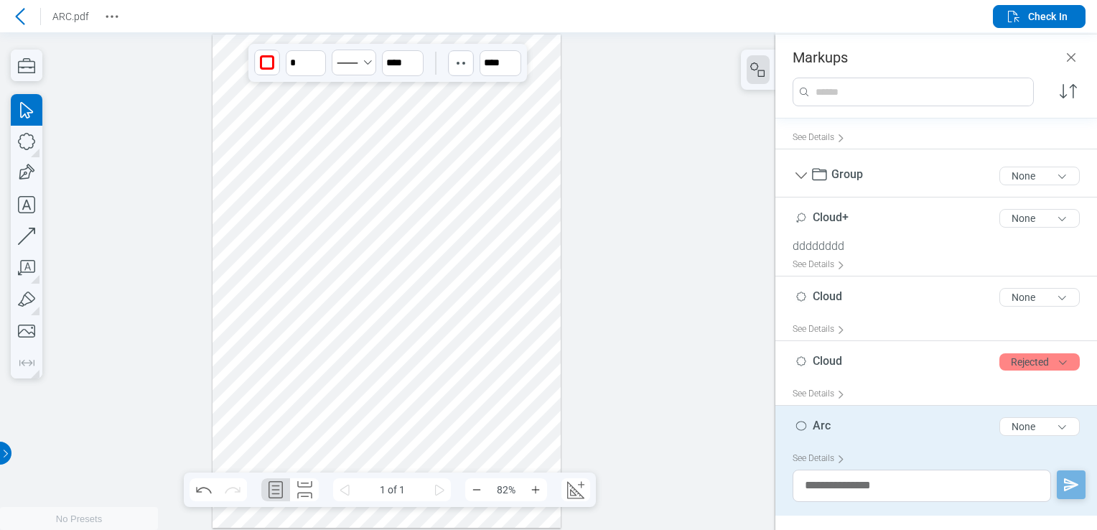
click at [458, 358] on div at bounding box center [386, 280] width 349 height 493
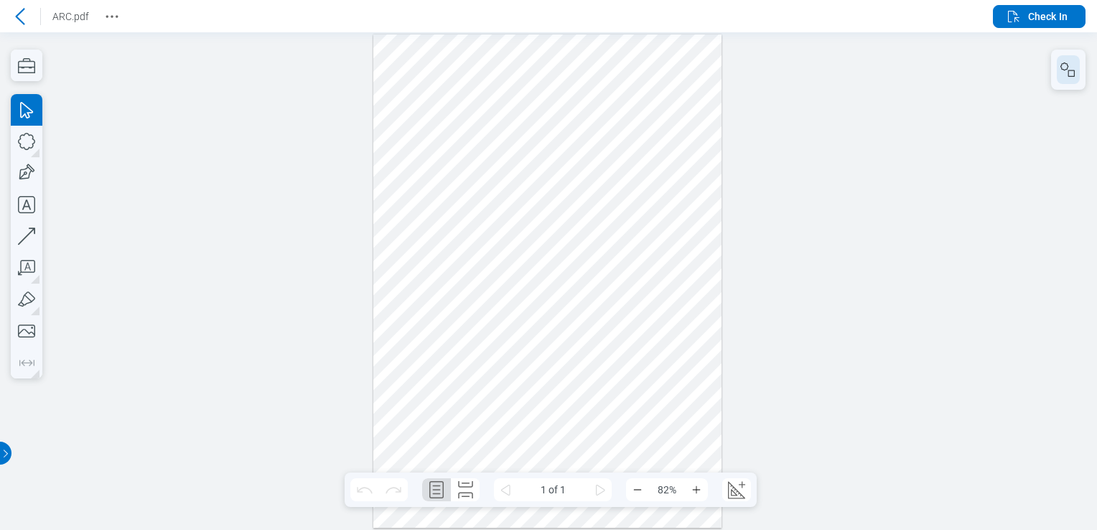
click at [1065, 69] on icon "button" at bounding box center [1064, 66] width 8 height 8
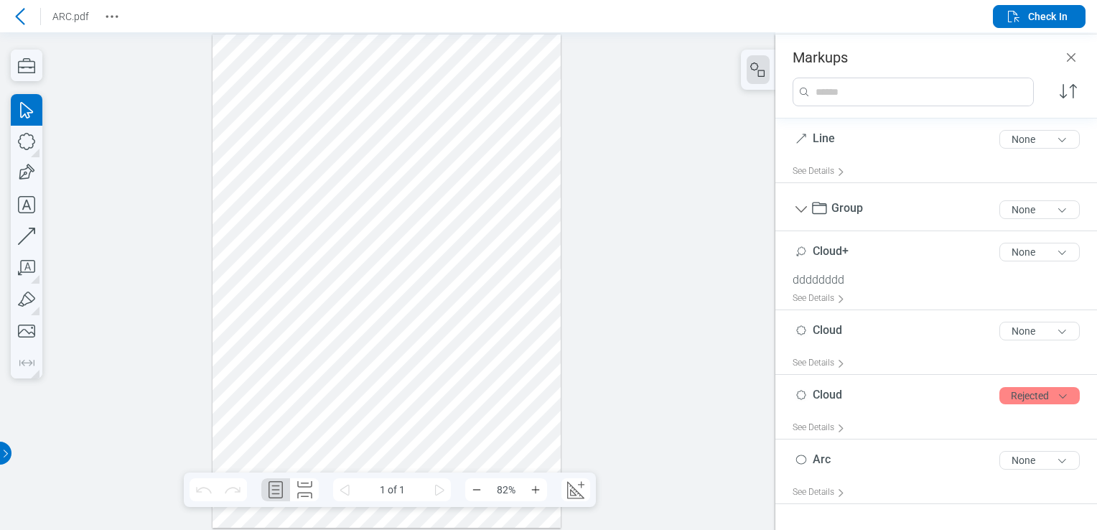
click at [287, 309] on div at bounding box center [386, 280] width 349 height 493
click at [317, 319] on div at bounding box center [386, 280] width 349 height 493
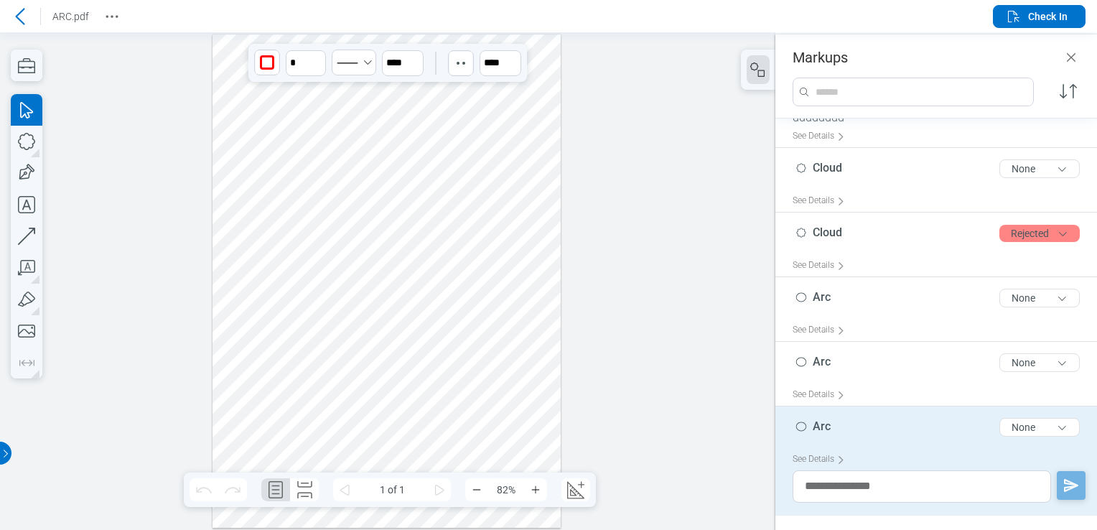
click at [335, 382] on div at bounding box center [386, 280] width 349 height 493
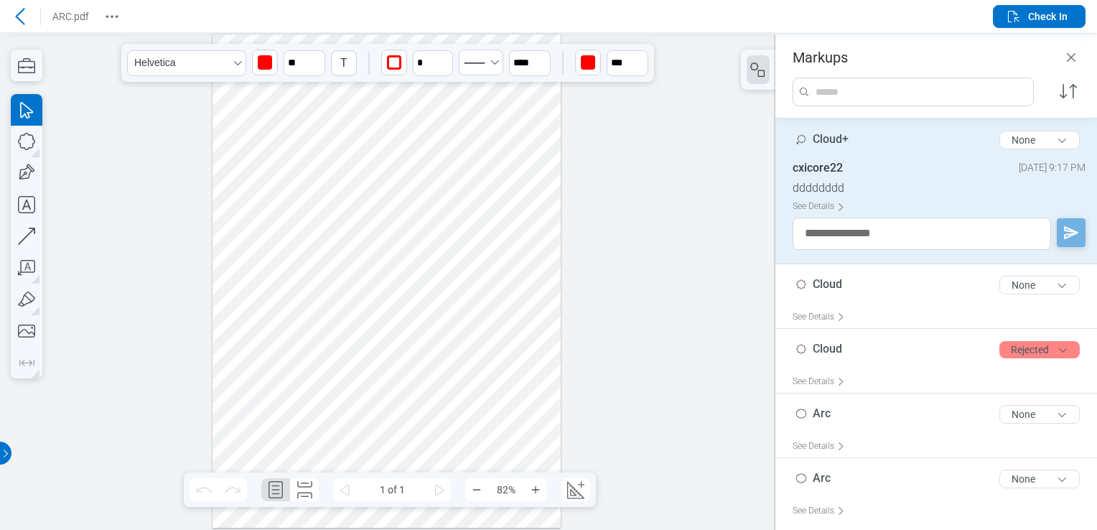
click at [244, 316] on div at bounding box center [386, 280] width 349 height 493
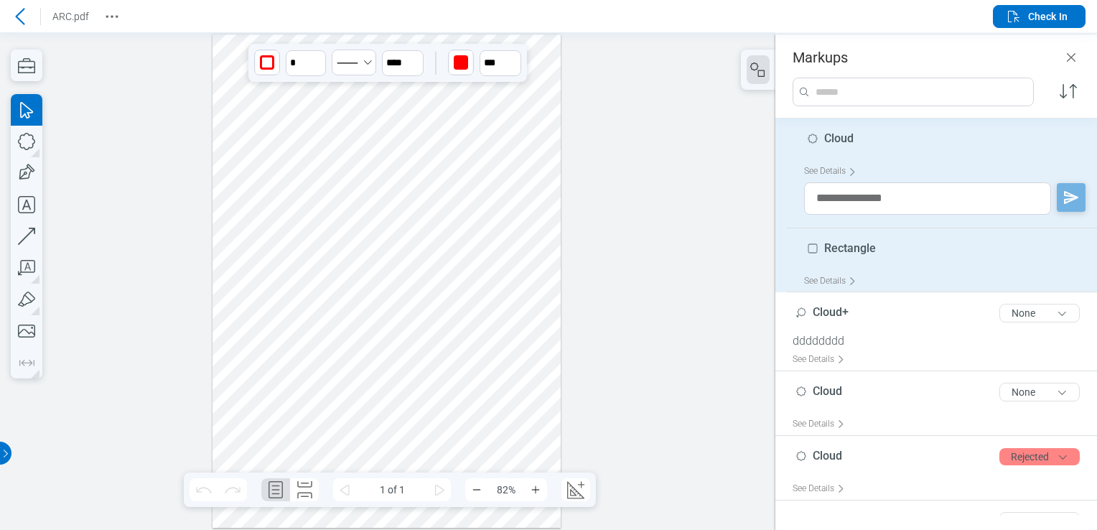
scroll to position [65, 0]
